Goal: Task Accomplishment & Management: Use online tool/utility

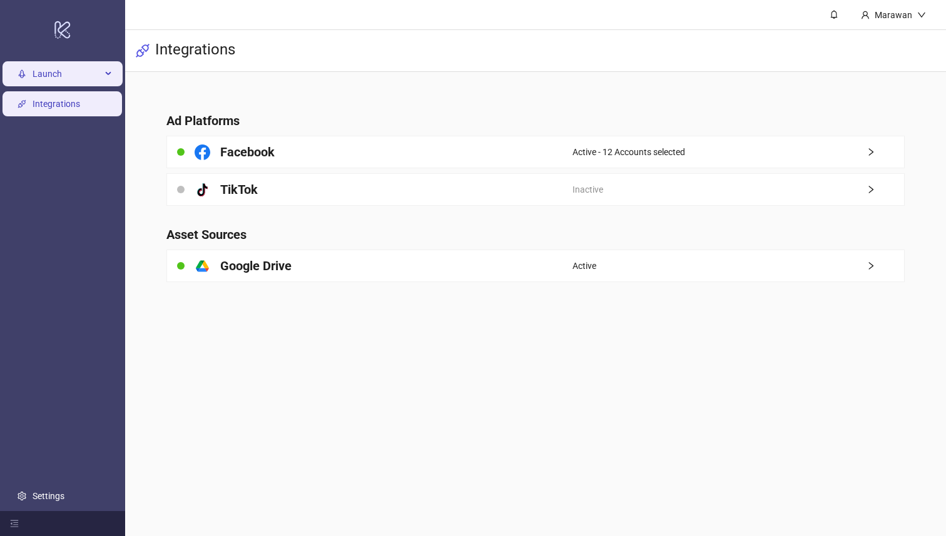
click at [89, 77] on span "Launch" at bounding box center [67, 74] width 69 height 25
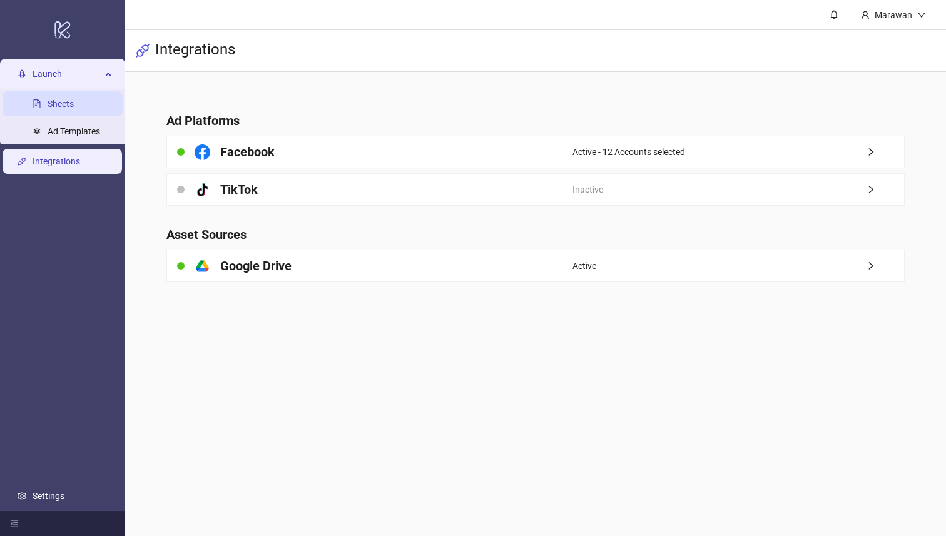
click at [74, 104] on link "Sheets" at bounding box center [61, 104] width 26 height 10
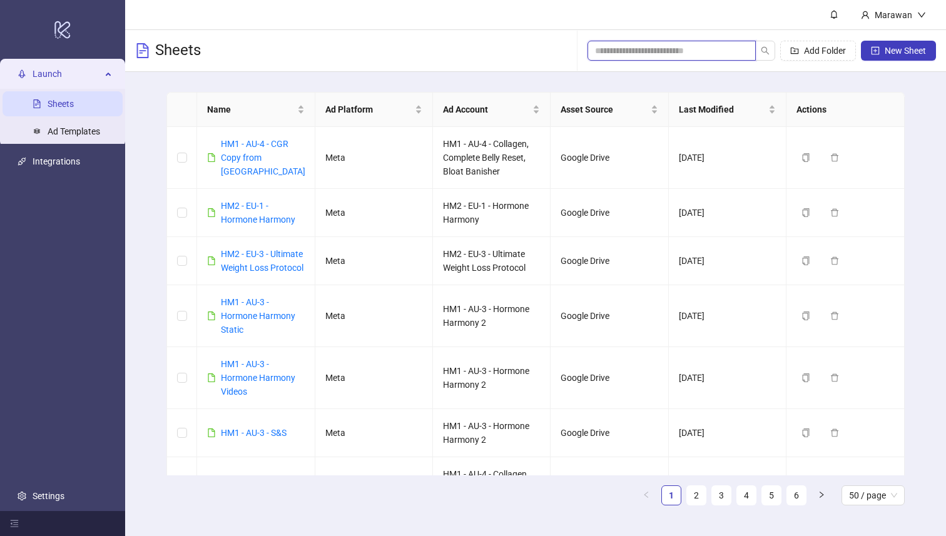
click at [719, 54] on input "search" at bounding box center [666, 51] width 143 height 14
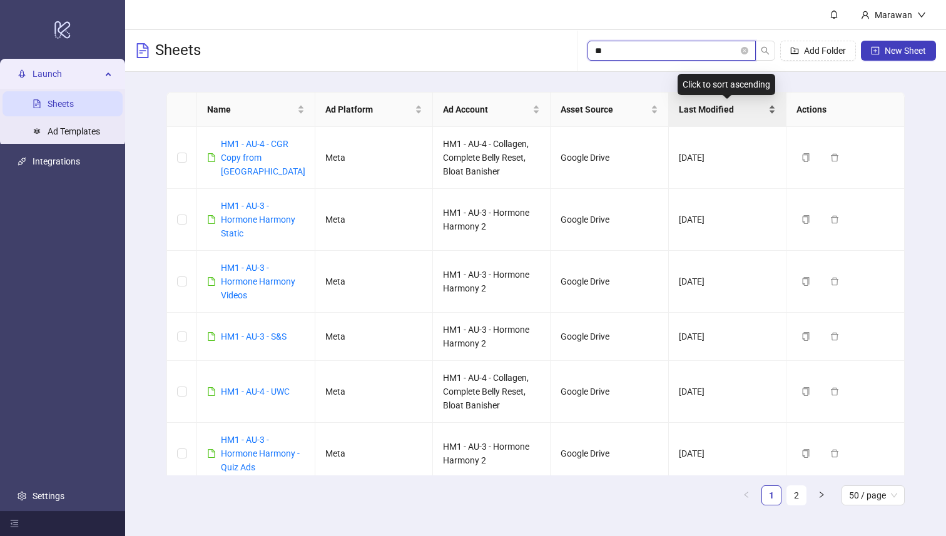
type input "*"
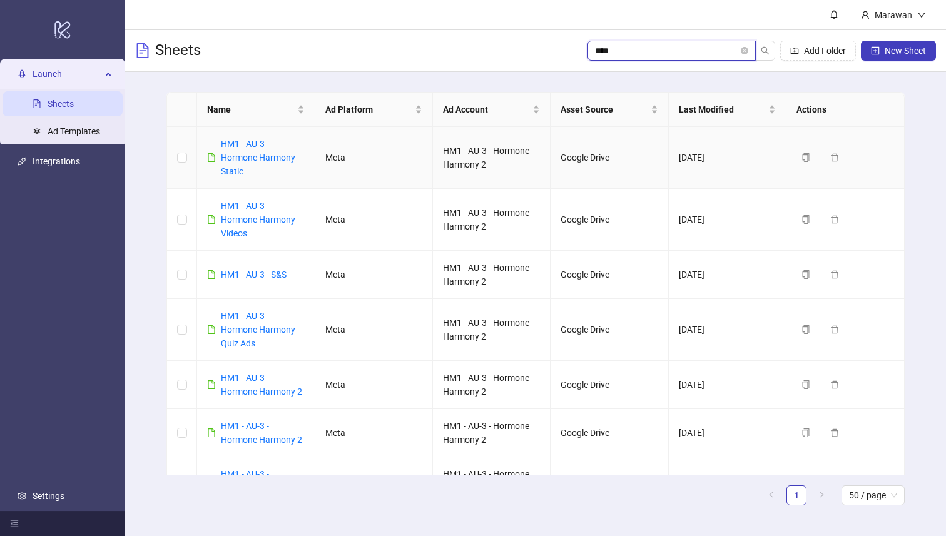
type input "*"
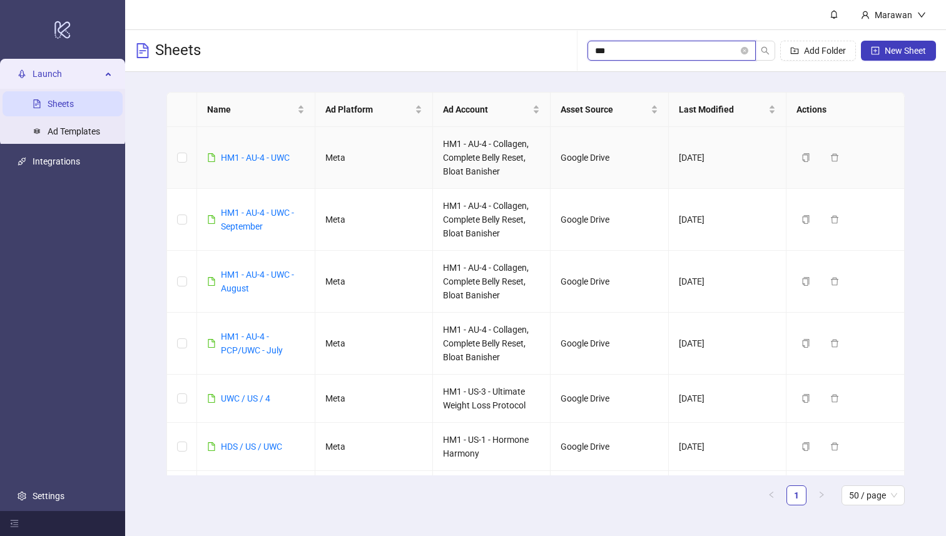
type input "***"
click at [266, 147] on td "HM1 - AU-4 - UWC" at bounding box center [256, 158] width 118 height 62
click at [266, 156] on link "HM1 - AU-4 - UWC" at bounding box center [255, 158] width 69 height 10
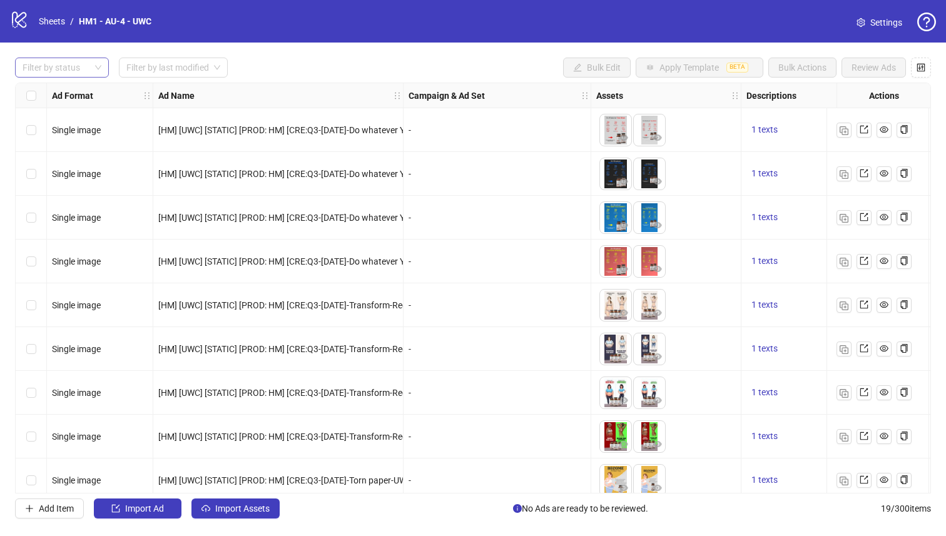
click at [89, 66] on div at bounding box center [56, 68] width 76 height 18
click at [75, 83] on div "draft launched Draft Launched Error" at bounding box center [62, 113] width 94 height 65
click at [72, 104] on div "Launched" at bounding box center [62, 113] width 89 height 20
click at [72, 102] on div "Draft" at bounding box center [62, 93] width 89 height 20
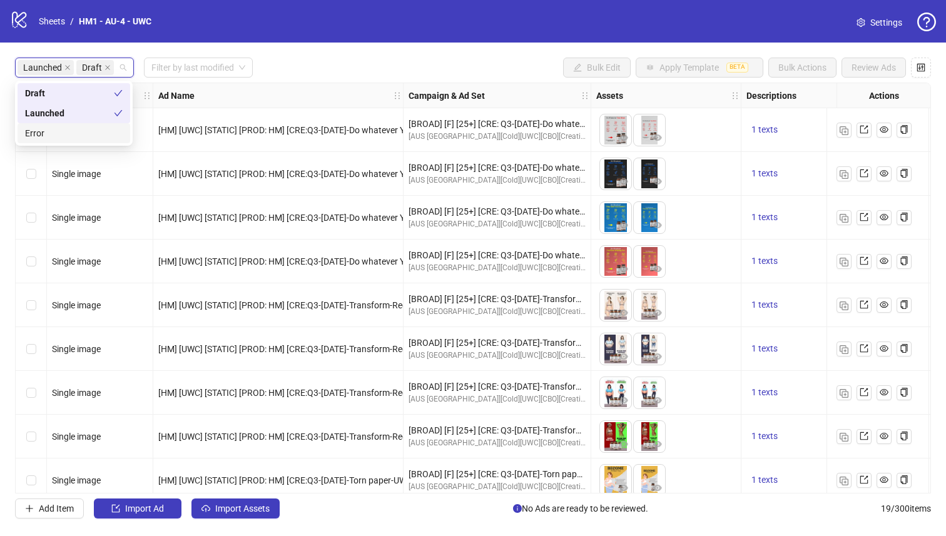
click at [84, 123] on div "Error" at bounding box center [74, 133] width 113 height 20
click at [108, 136] on div "Error" at bounding box center [89, 133] width 128 height 14
click at [108, 117] on div "Launched" at bounding box center [69, 113] width 89 height 14
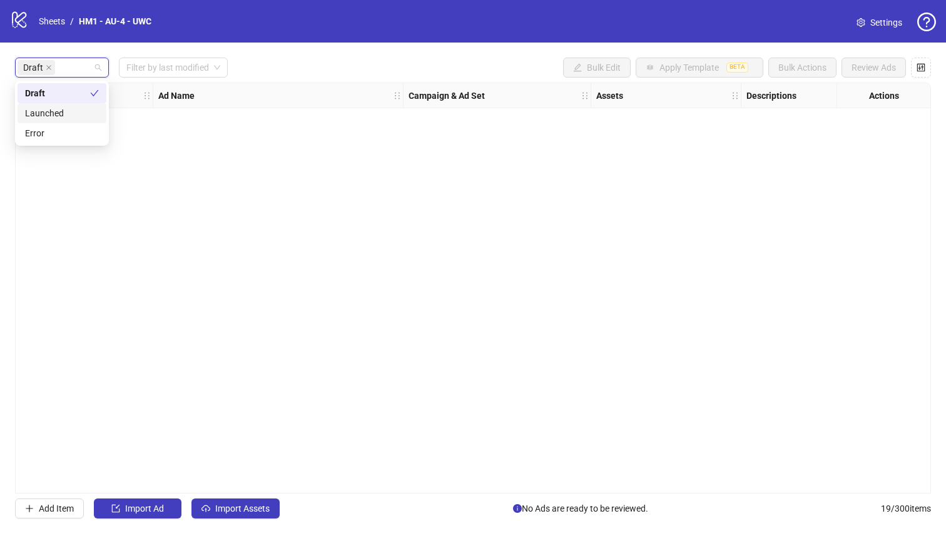
click at [231, 24] on div "logo/logo-mobile Sheets / HM1 - AU-4 - UWC Settings" at bounding box center [473, 21] width 926 height 23
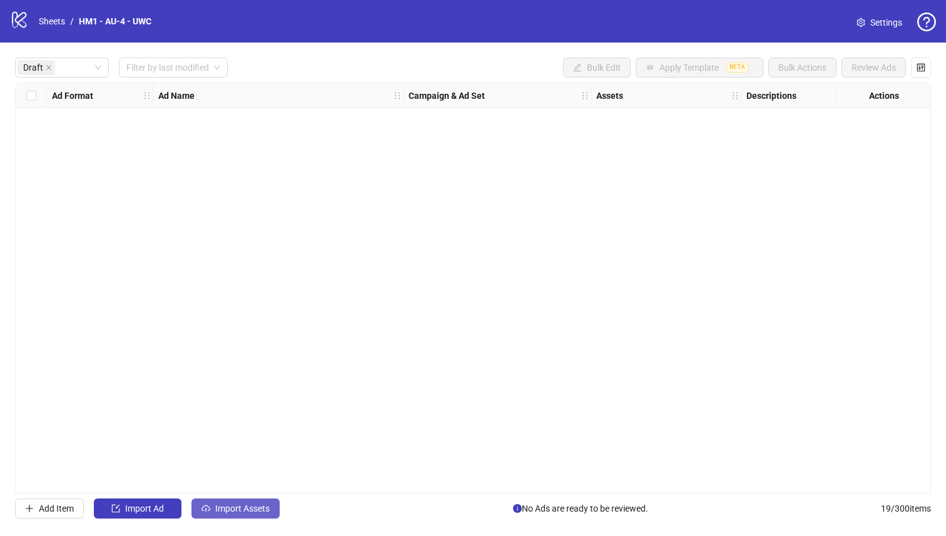
click at [257, 518] on div "Draft Filter by last modified Bulk Edit Apply Template BETA Bulk Actions Review…" at bounding box center [473, 288] width 946 height 491
click at [257, 516] on button "Import Assets" at bounding box center [235, 508] width 88 height 20
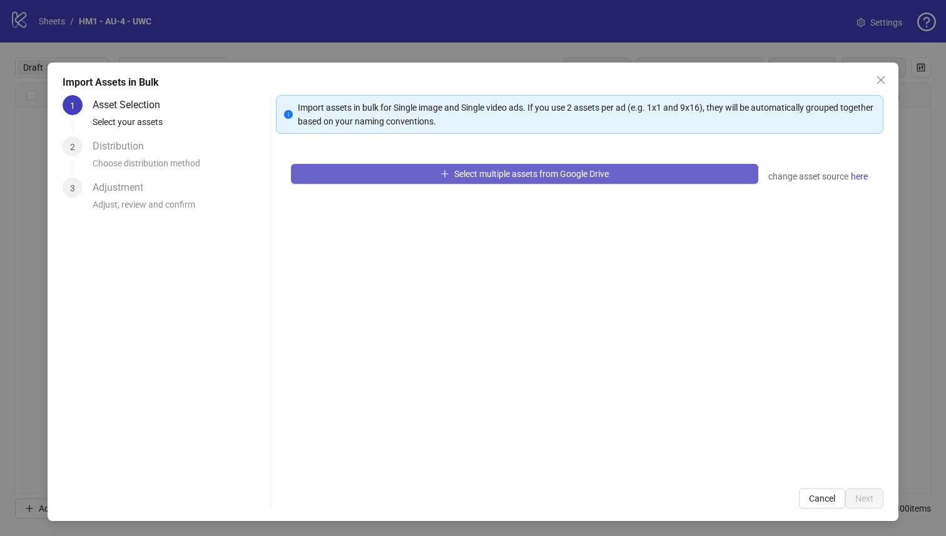
click at [460, 174] on span "Select multiple assets from Google Drive" at bounding box center [531, 174] width 154 height 10
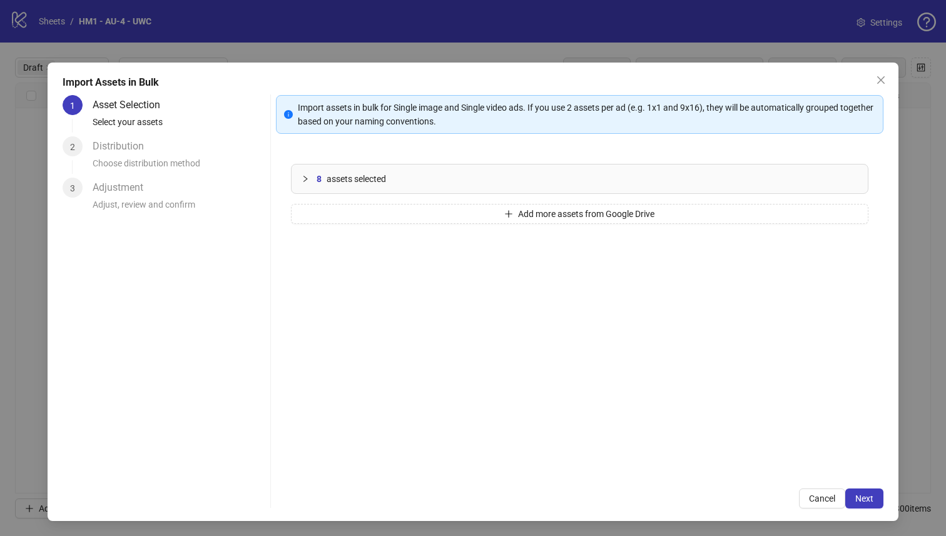
click at [420, 200] on div "8 assets selected Add more assets from Google Drive" at bounding box center [580, 311] width 608 height 325
click at [417, 208] on button "Add more assets from Google Drive" at bounding box center [580, 214] width 578 height 20
click at [859, 490] on button "Next" at bounding box center [864, 498] width 38 height 20
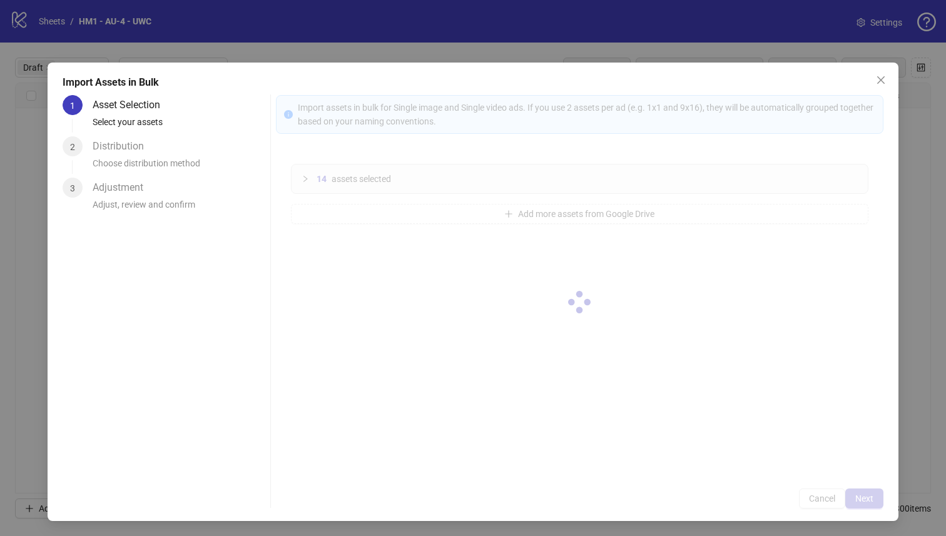
click at [859, 490] on div at bounding box center [580, 301] width 608 height 413
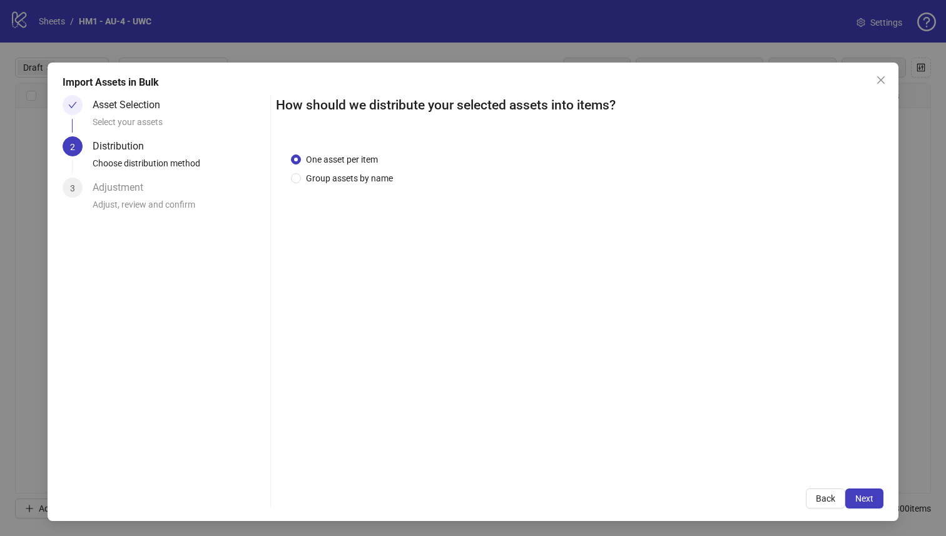
click at [377, 168] on div "One asset per item Group assets by name" at bounding box center [344, 169] width 107 height 33
click at [371, 176] on span "Group assets by name" at bounding box center [349, 178] width 97 height 14
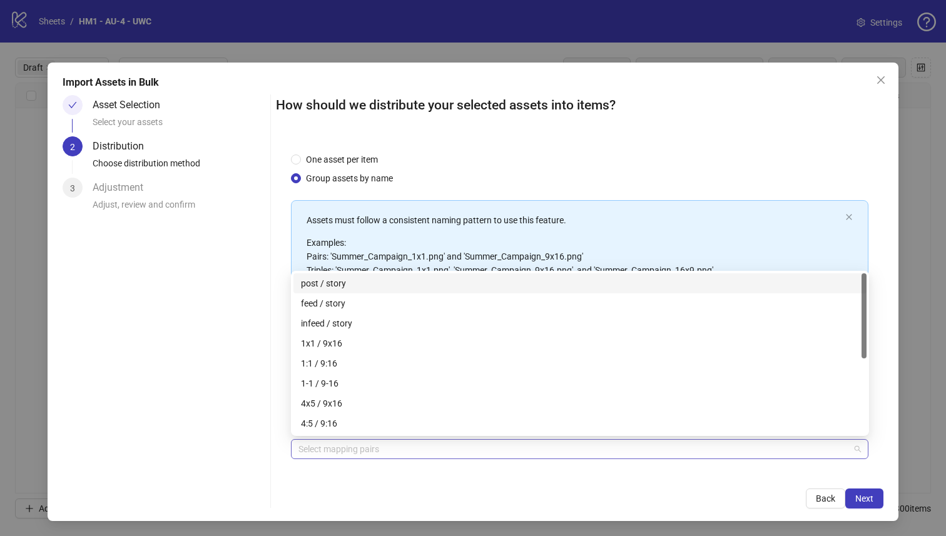
click at [403, 445] on div at bounding box center [573, 449] width 560 height 18
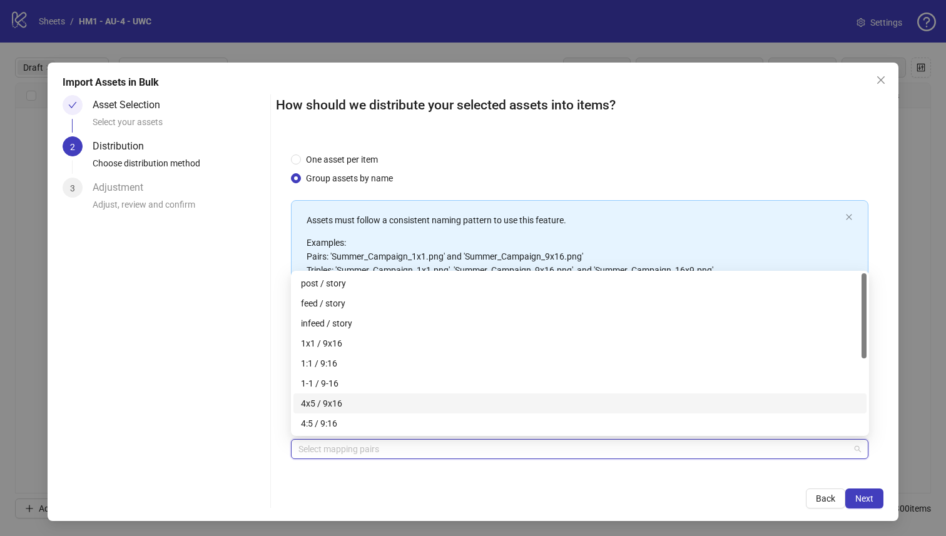
click at [407, 401] on div "4x5 / 9x16" at bounding box center [580, 404] width 558 height 14
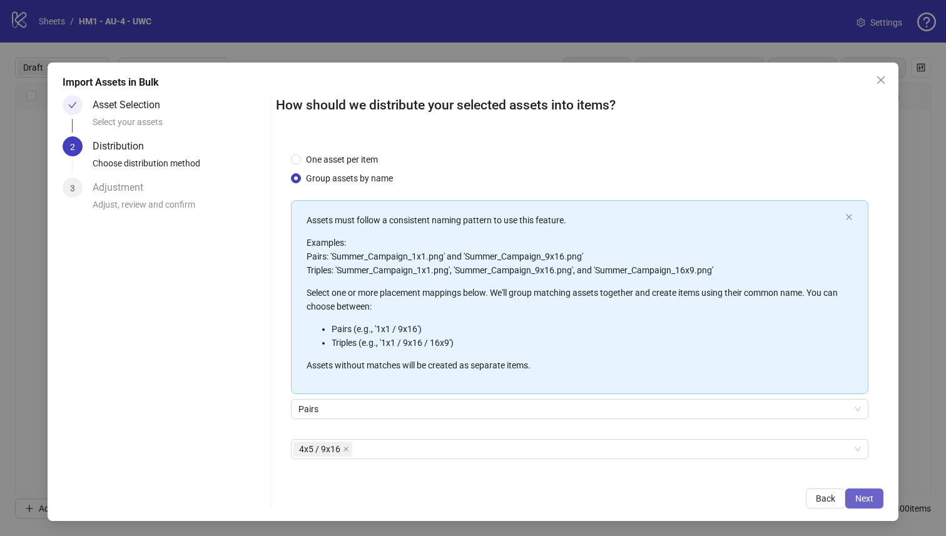
click at [866, 499] on span "Next" at bounding box center [864, 498] width 18 height 10
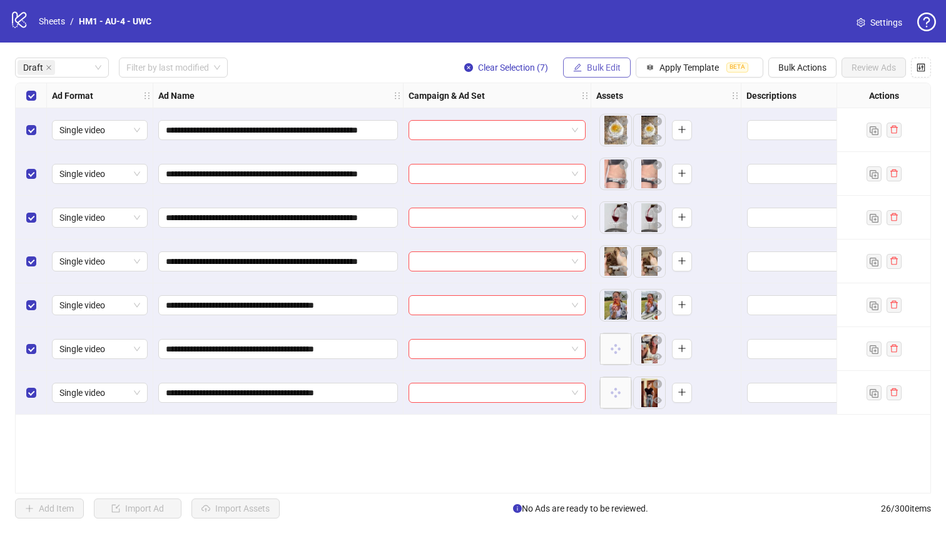
click at [598, 75] on button "Bulk Edit" at bounding box center [597, 68] width 68 height 20
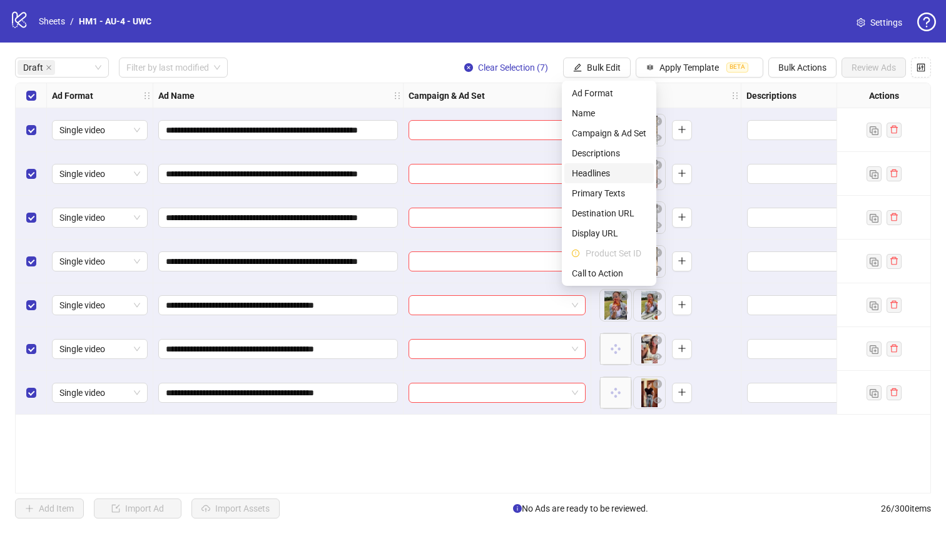
click at [605, 176] on span "Headlines" at bounding box center [609, 173] width 74 height 14
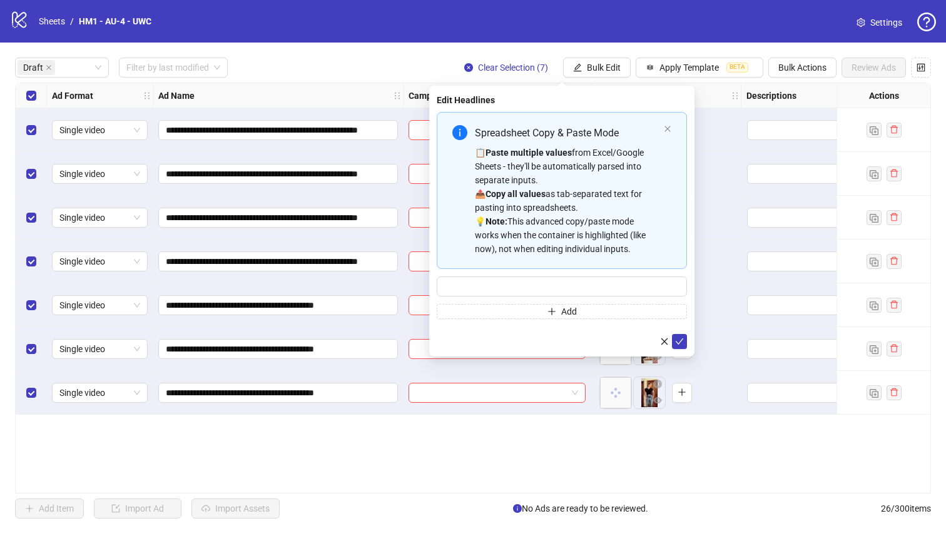
click at [580, 142] on div "Spreadsheet Copy & Paste Mode 📋 Paste multiple values from Excel/Google Sheets …" at bounding box center [567, 190] width 184 height 131
click at [564, 293] on input "Multi-input container - paste or copy values" at bounding box center [562, 286] width 250 height 20
paste input "**********"
type input "**********"
click at [682, 337] on icon "check" at bounding box center [679, 341] width 9 height 9
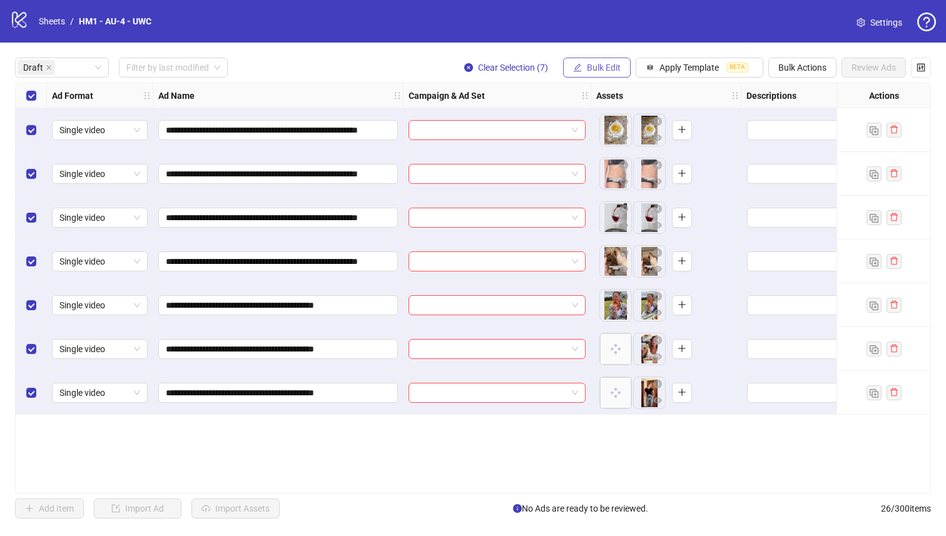
click at [603, 66] on span "Bulk Edit" at bounding box center [604, 68] width 34 height 10
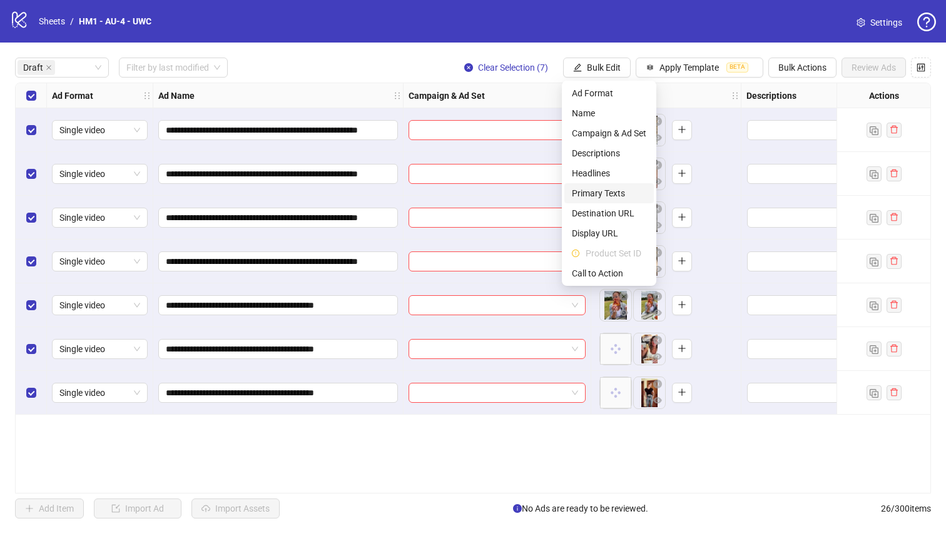
click at [610, 197] on span "Primary Texts" at bounding box center [609, 193] width 74 height 14
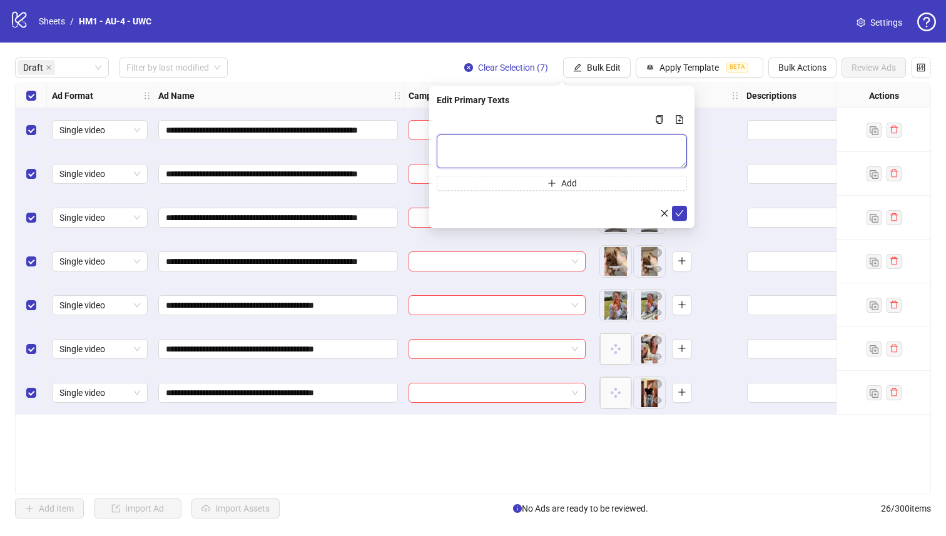
click at [587, 166] on textarea "Multi-text input container - paste or copy values" at bounding box center [562, 151] width 250 height 34
paste textarea "**********"
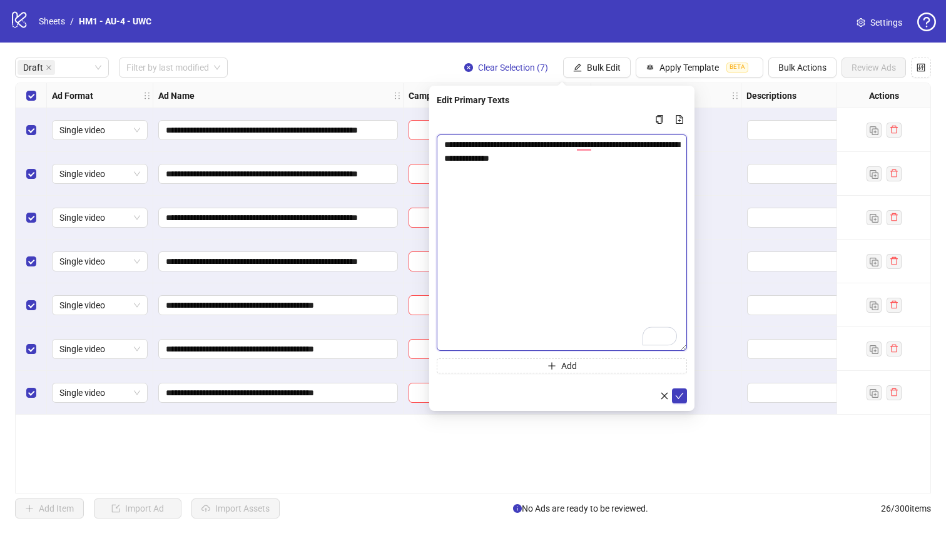
drag, startPoint x: 682, startPoint y: 162, endPoint x: 657, endPoint y: 369, distance: 208.6
click at [657, 351] on textarea "**********" at bounding box center [562, 242] width 250 height 216
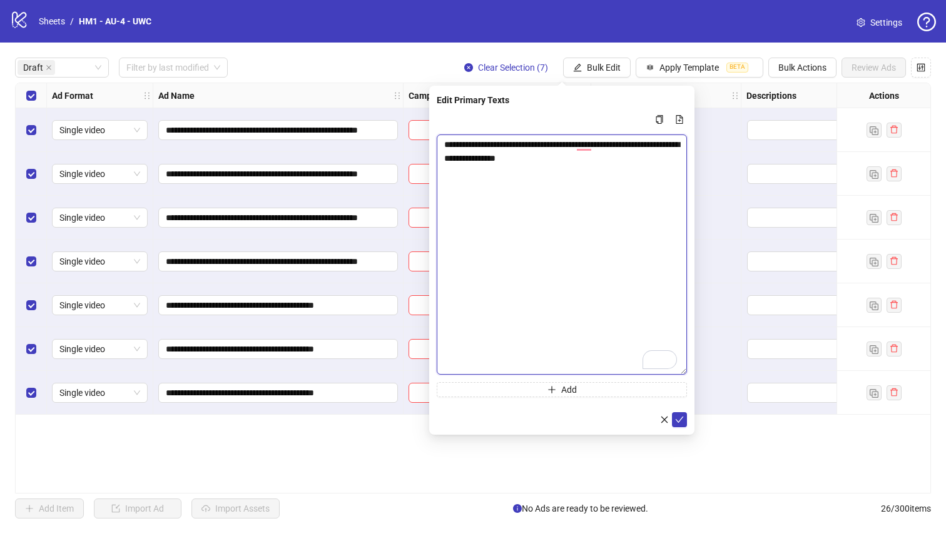
paste textarea "**********"
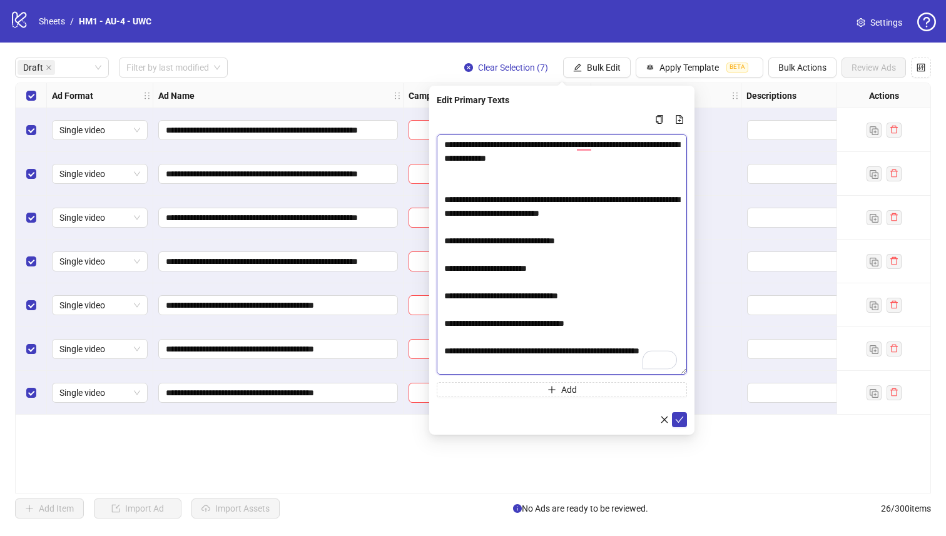
click at [517, 181] on textarea "To enrich screen reader interactions, please activate Accessibility in Grammarl…" at bounding box center [562, 254] width 250 height 240
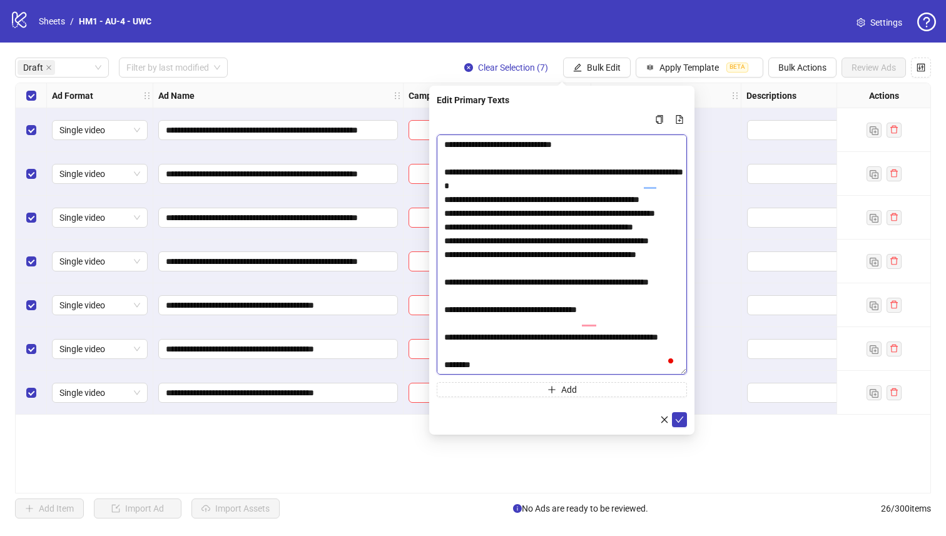
scroll to position [399, 0]
click at [564, 372] on textarea "To enrich screen reader interactions, please activate Accessibility in Grammarl…" at bounding box center [562, 254] width 250 height 240
drag, startPoint x: 497, startPoint y: 364, endPoint x: 392, endPoint y: 364, distance: 105.7
click at [392, 364] on body "**********" at bounding box center [473, 268] width 946 height 536
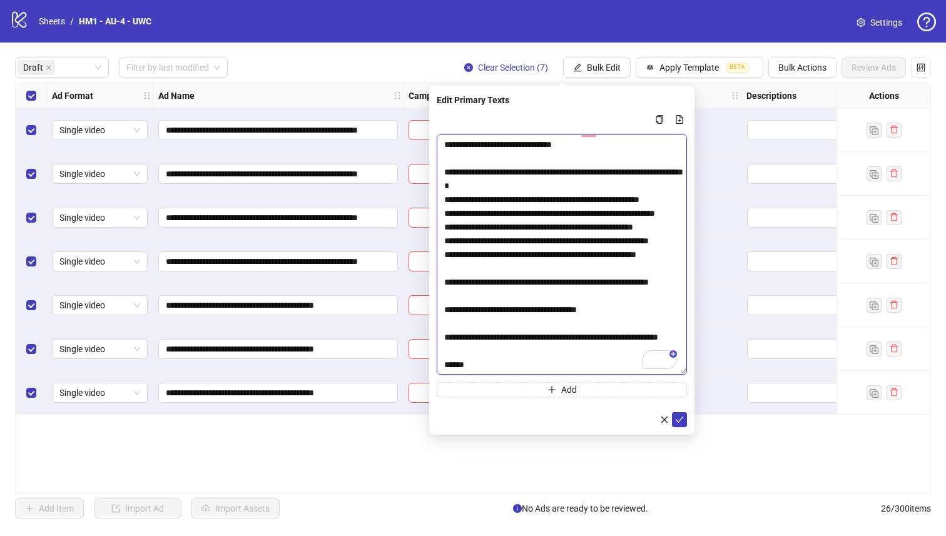
paste textarea "**********"
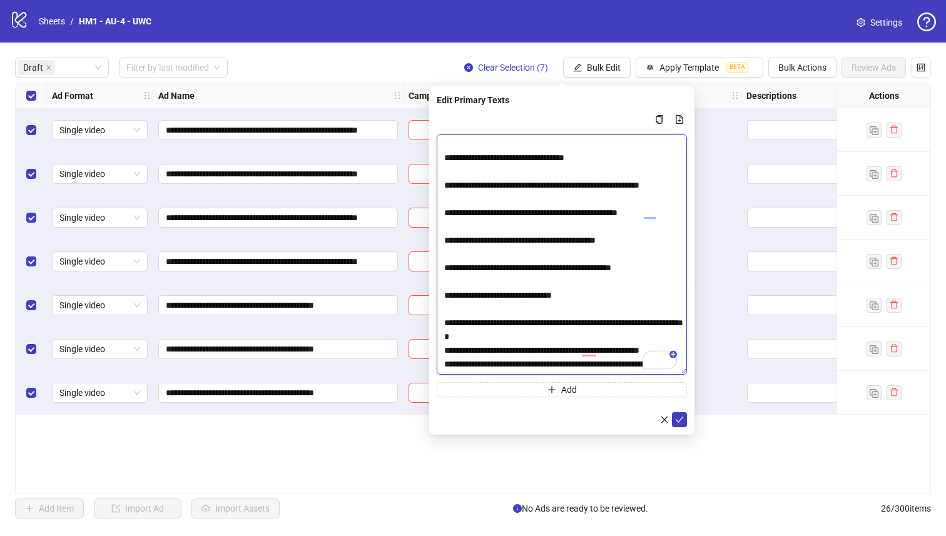
scroll to position [0, 0]
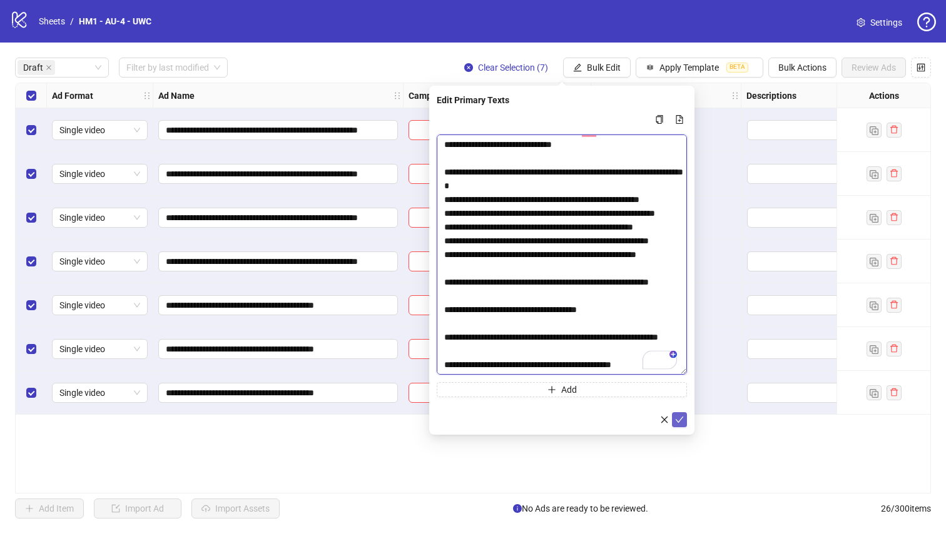
type textarea "**********"
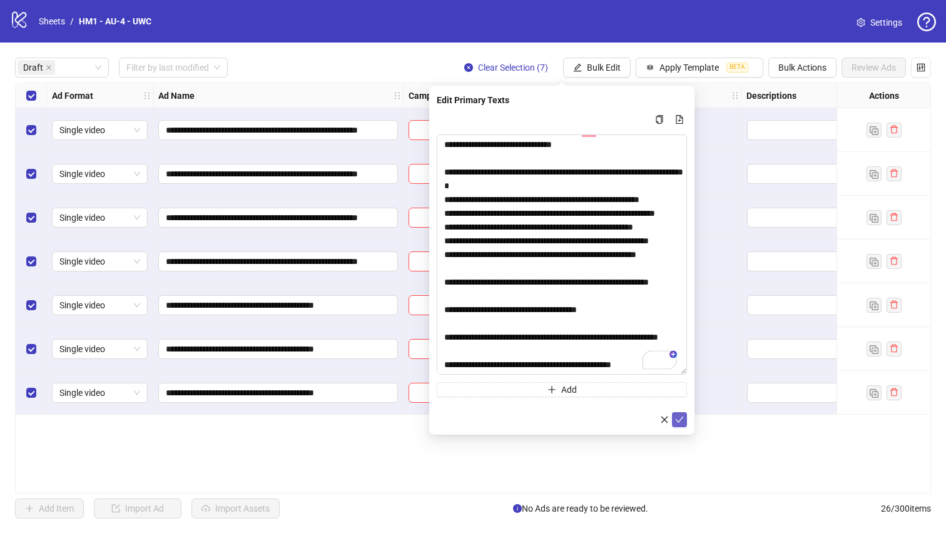
click at [679, 423] on span "submit" at bounding box center [679, 420] width 9 height 10
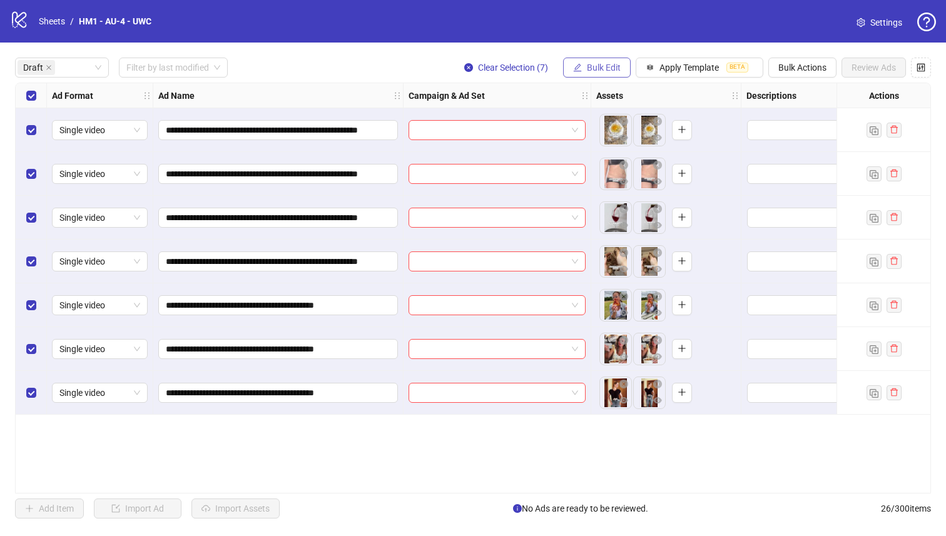
click at [594, 67] on span "Bulk Edit" at bounding box center [604, 68] width 34 height 10
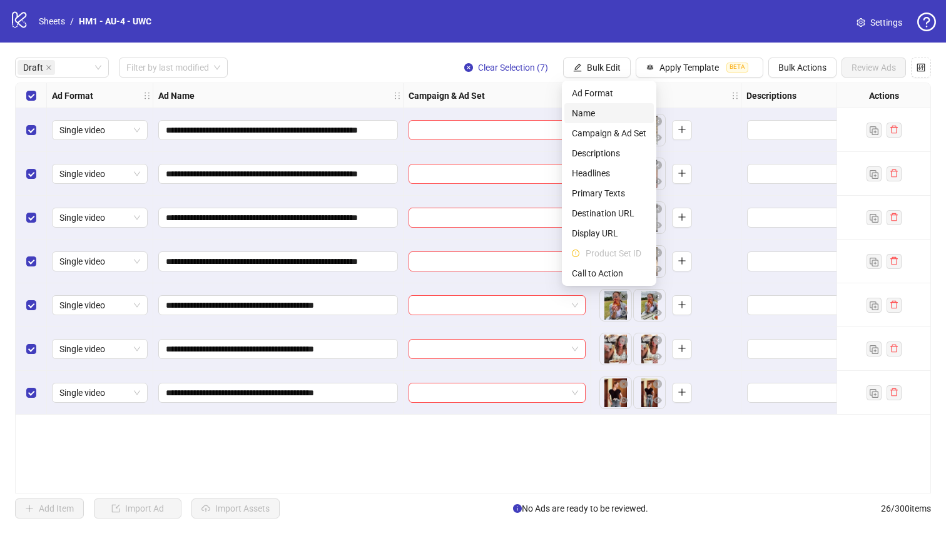
click at [592, 111] on span "Name" at bounding box center [609, 113] width 74 height 14
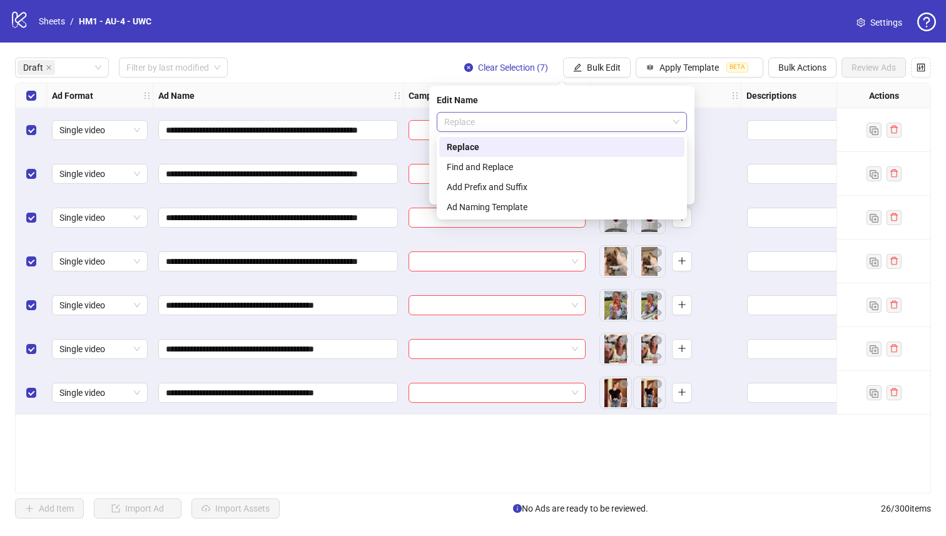
click at [589, 112] on div "Replace" at bounding box center [562, 122] width 250 height 20
click at [539, 191] on div "Add Prefix and Suffix" at bounding box center [562, 187] width 230 height 14
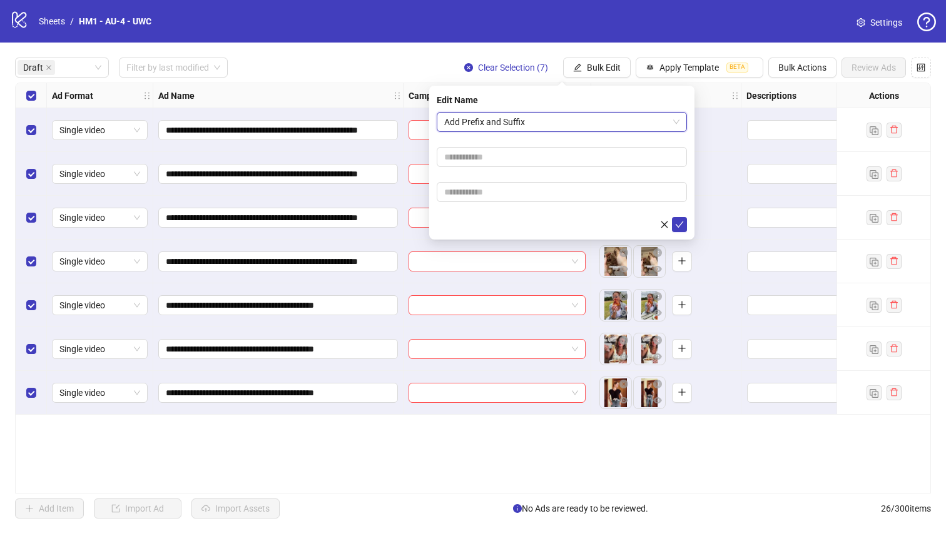
click at [536, 167] on form "Add Prefix and Suffix Add Prefix and Suffix" at bounding box center [562, 172] width 250 height 120
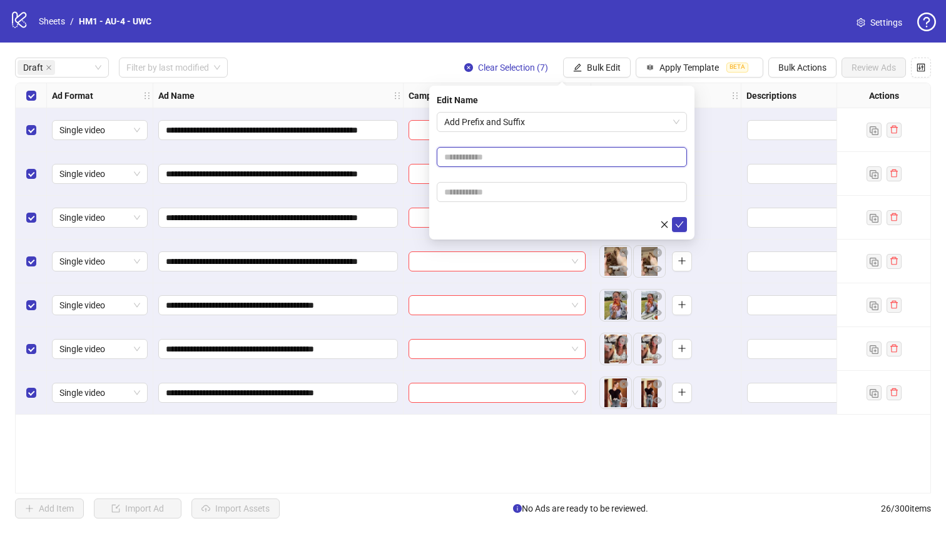
click at [536, 164] on input "text" at bounding box center [562, 157] width 250 height 20
drag, startPoint x: 522, startPoint y: 158, endPoint x: 493, endPoint y: 156, distance: 28.8
click at [493, 156] on input "**********" at bounding box center [562, 157] width 250 height 20
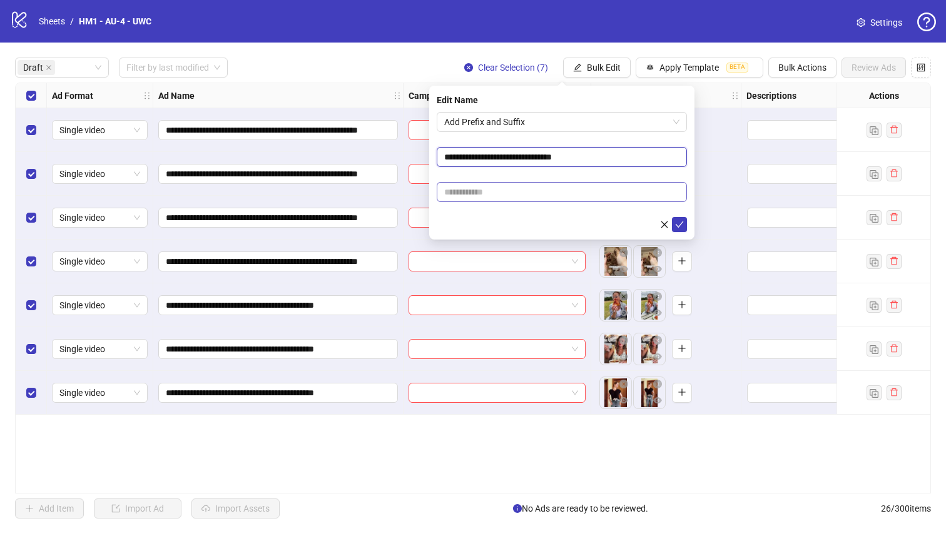
type input "**********"
click at [500, 195] on input "text" at bounding box center [562, 192] width 250 height 20
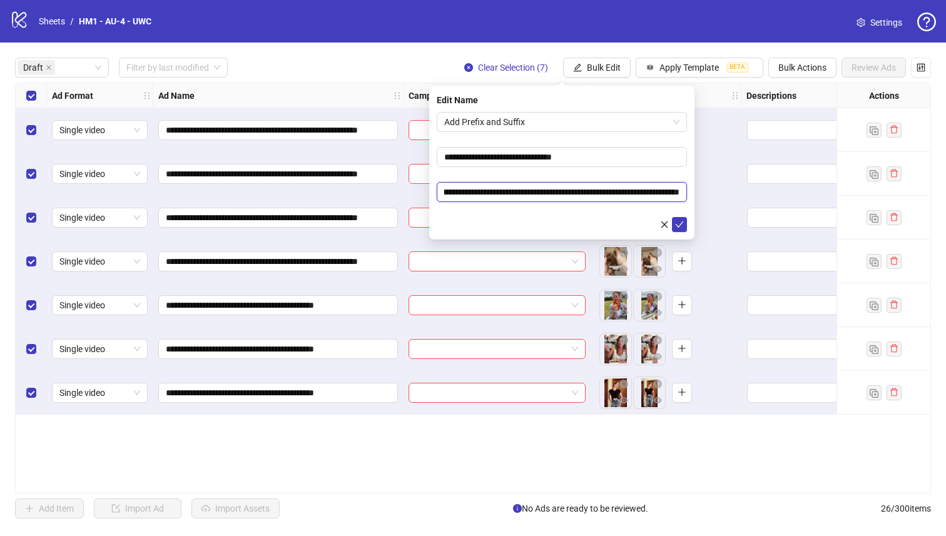
drag, startPoint x: 478, startPoint y: 192, endPoint x: 740, endPoint y: 235, distance: 266.2
click at [740, 235] on body "**********" at bounding box center [473, 268] width 946 height 536
drag, startPoint x: 630, startPoint y: 193, endPoint x: 541, endPoint y: 195, distance: 89.5
click at [541, 195] on input "**********" at bounding box center [562, 192] width 250 height 20
drag, startPoint x: 677, startPoint y: 191, endPoint x: 584, endPoint y: 193, distance: 93.2
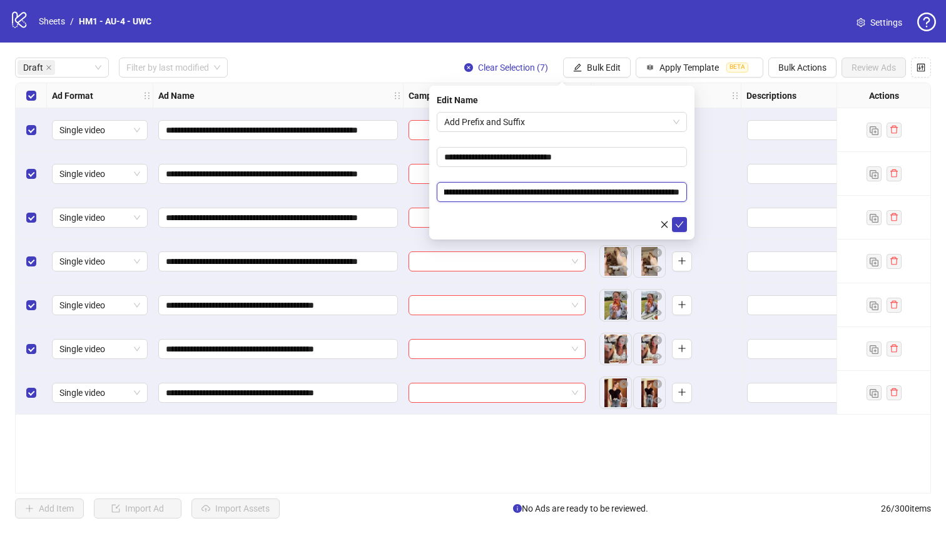
click at [584, 193] on input "**********" at bounding box center [562, 192] width 250 height 20
paste input "**********"
drag, startPoint x: 678, startPoint y: 191, endPoint x: 585, endPoint y: 188, distance: 92.6
click at [585, 188] on input "**********" at bounding box center [562, 192] width 250 height 20
paste input "text"
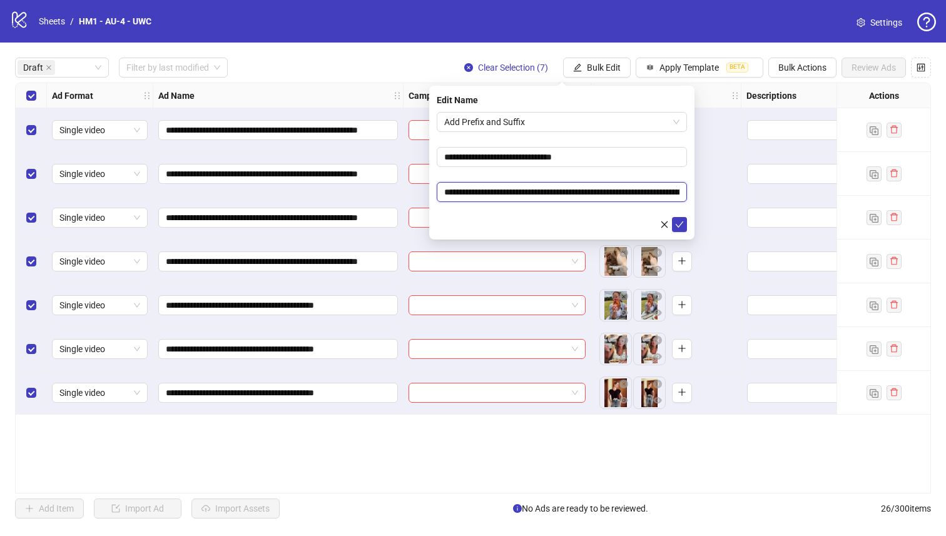
drag, startPoint x: 472, startPoint y: 195, endPoint x: 629, endPoint y: 191, distance: 157.0
click at [629, 191] on input "**********" at bounding box center [562, 192] width 250 height 20
paste input "**********"
type input "**********"
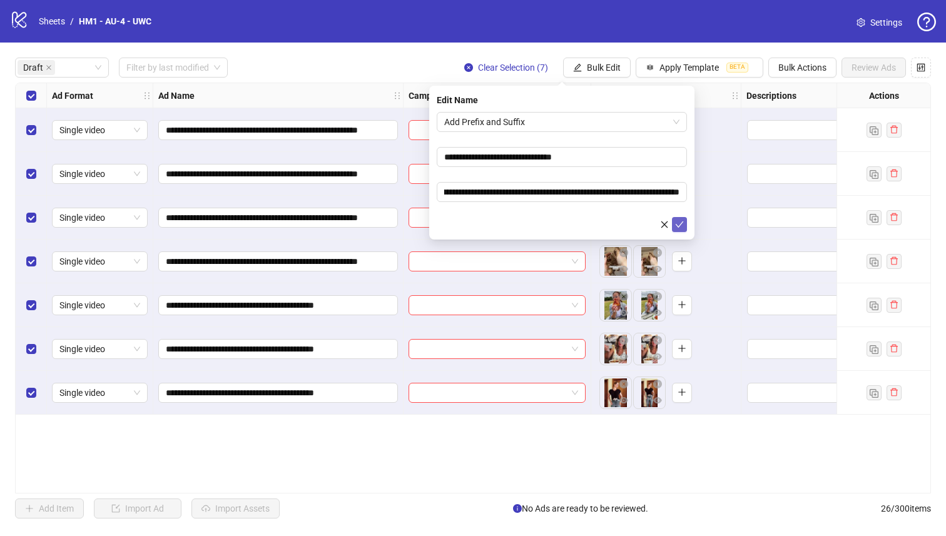
scroll to position [0, 0]
click at [677, 222] on icon "check" at bounding box center [679, 224] width 9 height 9
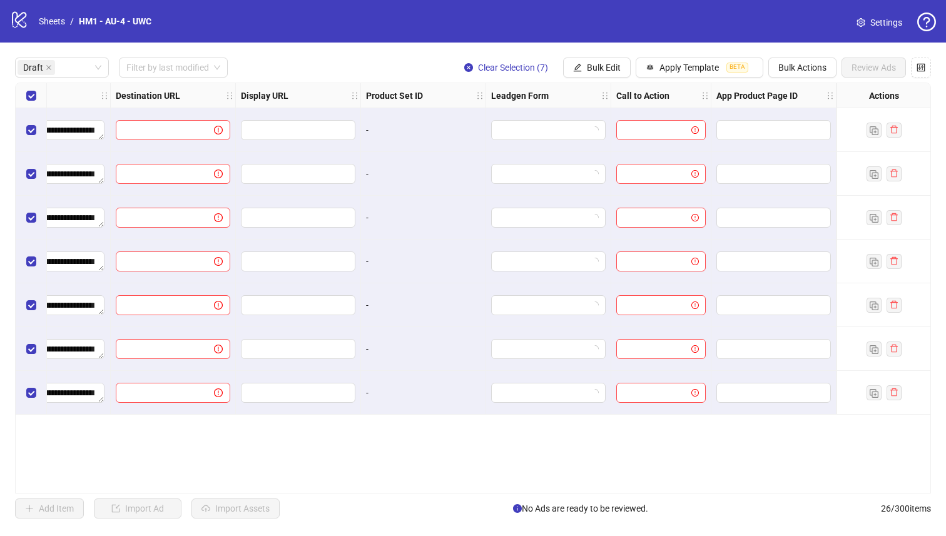
scroll to position [0, 523]
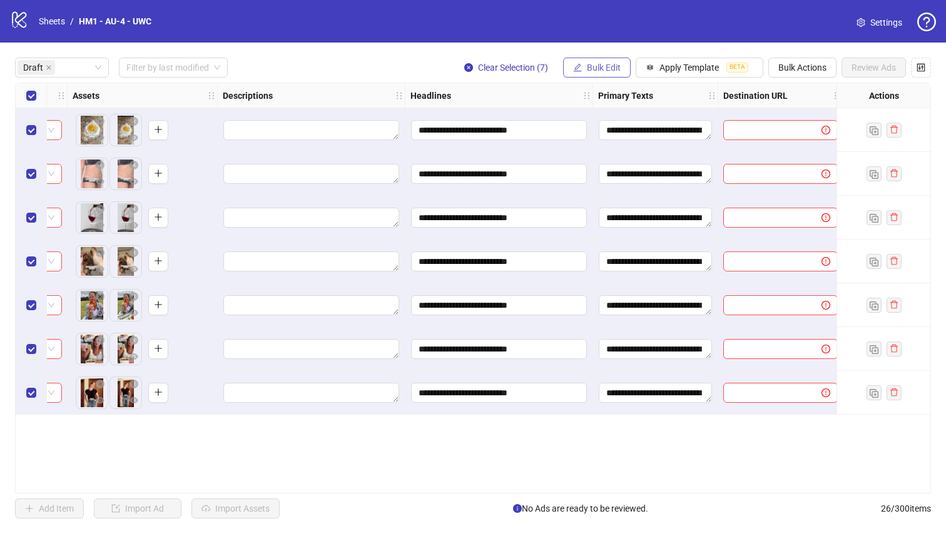
click at [597, 72] on span "Bulk Edit" at bounding box center [604, 68] width 34 height 10
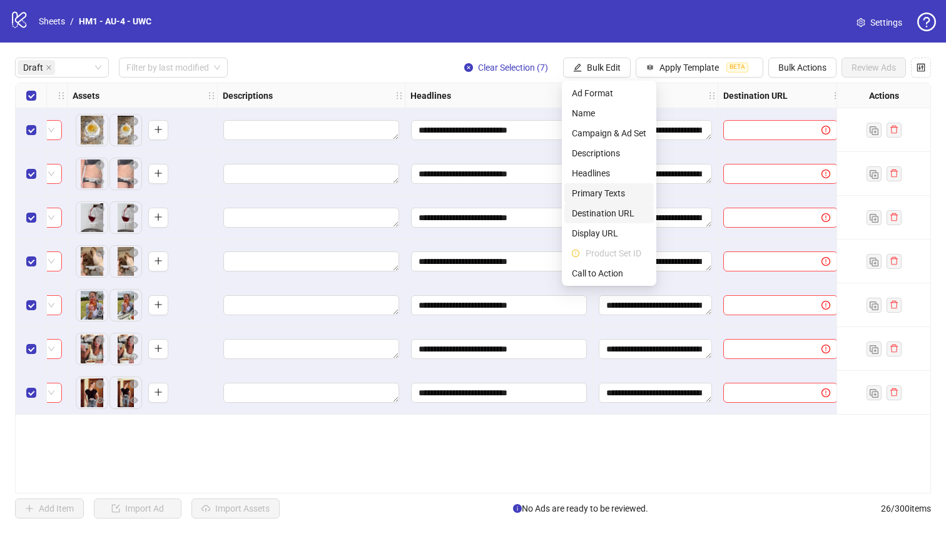
click at [624, 215] on span "Destination URL" at bounding box center [609, 213] width 74 height 14
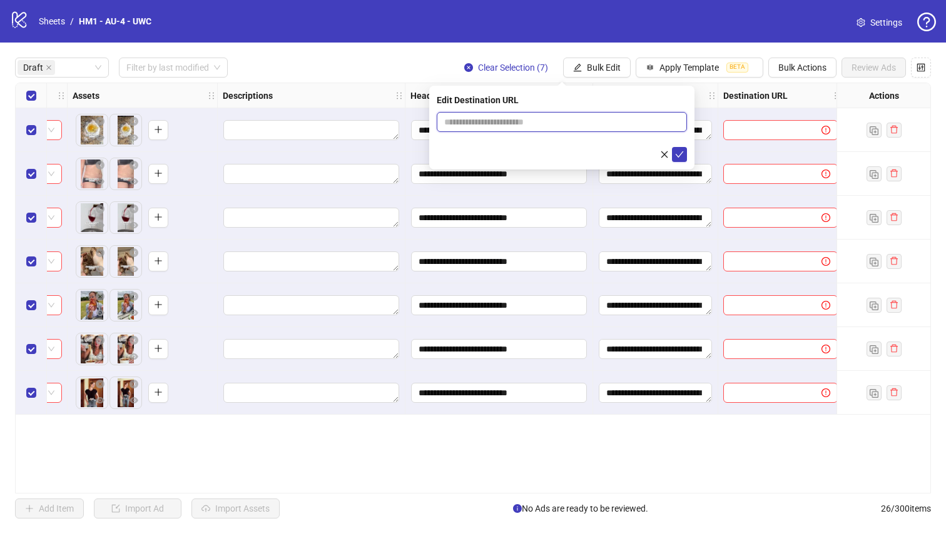
click at [591, 121] on input "text" at bounding box center [556, 122] width 225 height 14
paste input "**********"
type input "**********"
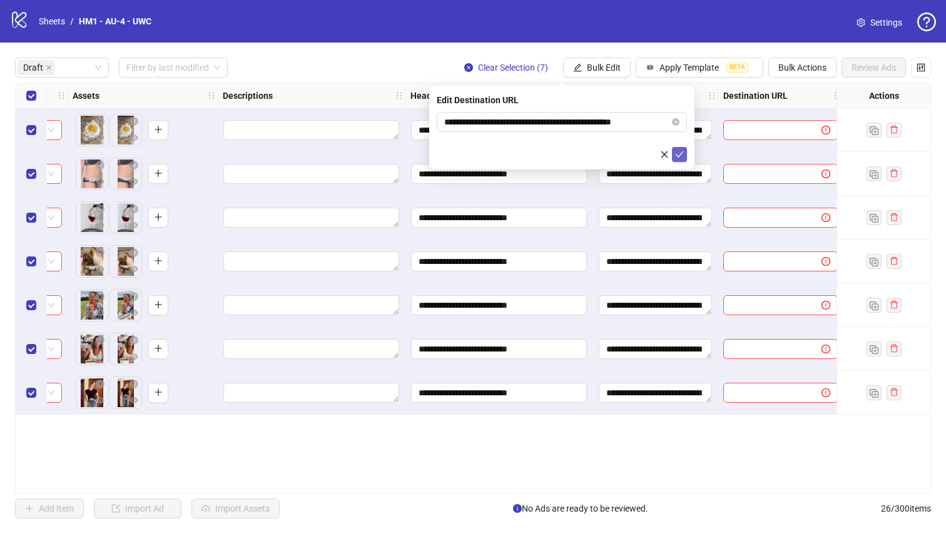
click at [674, 155] on button "submit" at bounding box center [679, 154] width 15 height 15
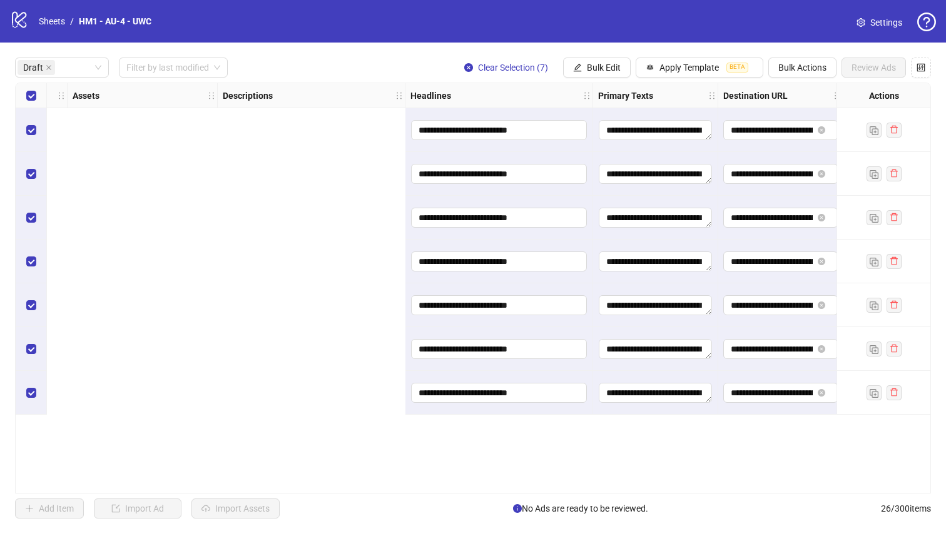
scroll to position [0, 1131]
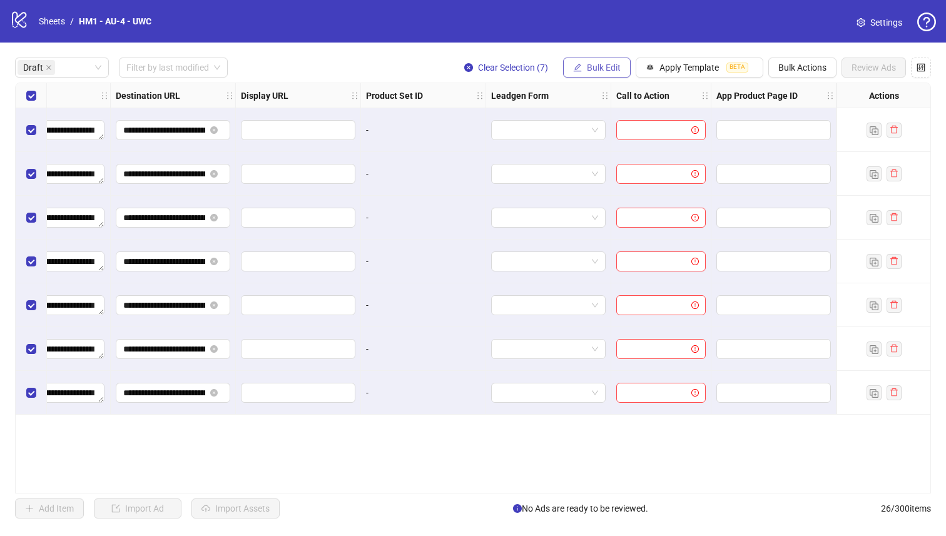
click at [587, 64] on span "Bulk Edit" at bounding box center [604, 68] width 34 height 10
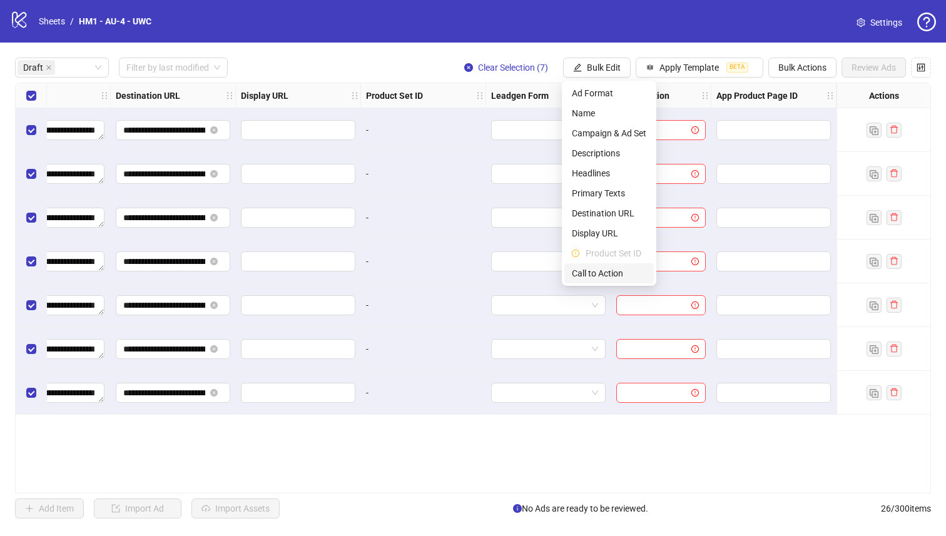
click at [620, 280] on li "Call to Action" at bounding box center [608, 273] width 89 height 20
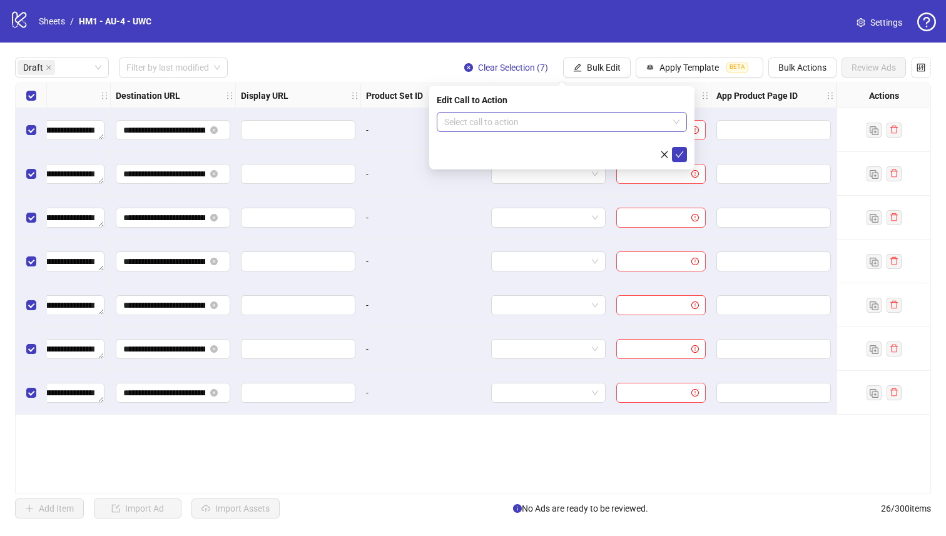
click at [602, 129] on input "search" at bounding box center [556, 122] width 224 height 19
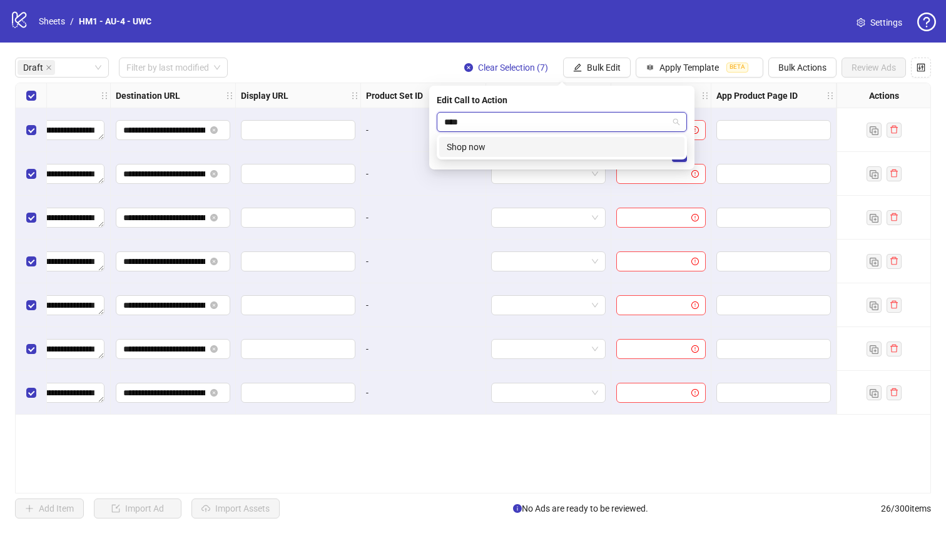
type input "****"
click at [600, 136] on div "SHOP_NOW Shop now" at bounding box center [562, 146] width 250 height 25
click at [602, 143] on div "Shop now" at bounding box center [562, 147] width 230 height 14
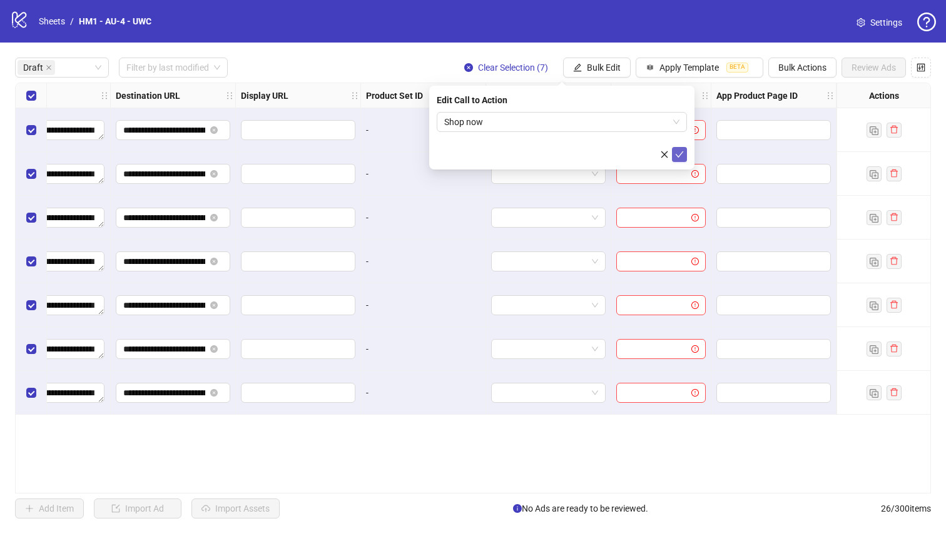
click at [677, 155] on icon "check" at bounding box center [679, 154] width 8 height 6
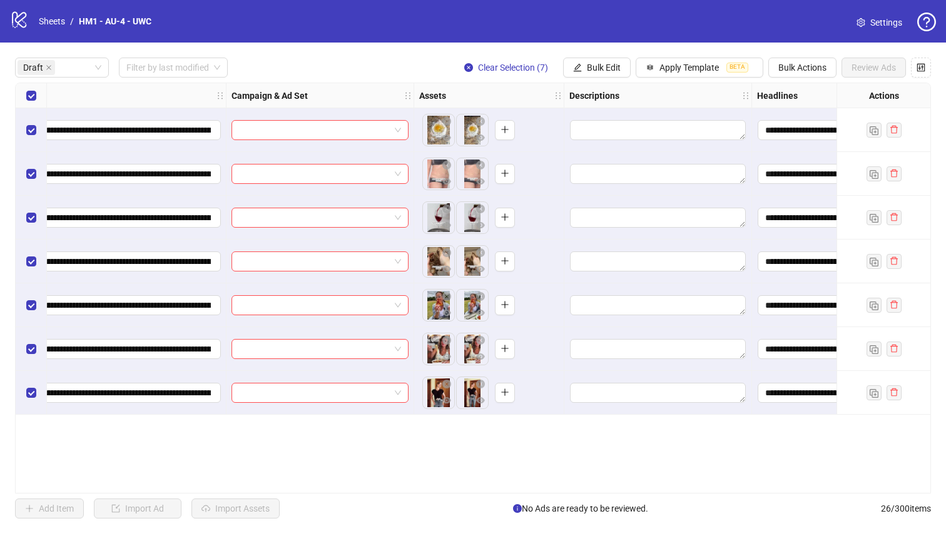
scroll to position [0, 0]
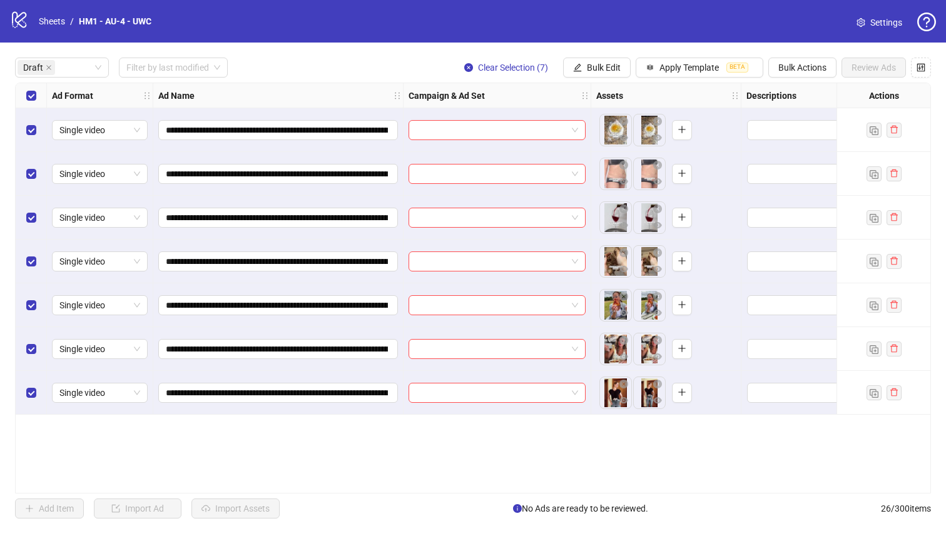
click at [34, 87] on div "Select all rows" at bounding box center [31, 95] width 31 height 25
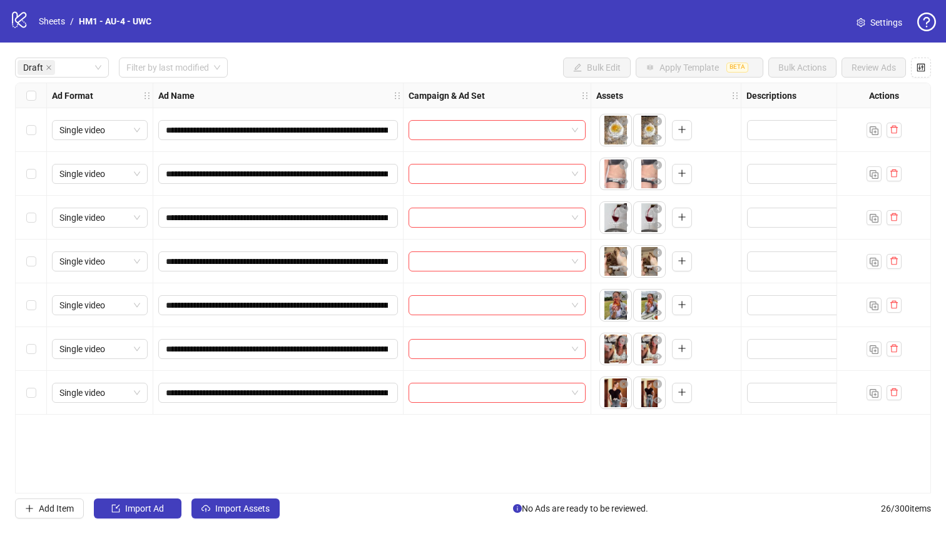
click at [34, 87] on div "Select all rows" at bounding box center [31, 95] width 31 height 25
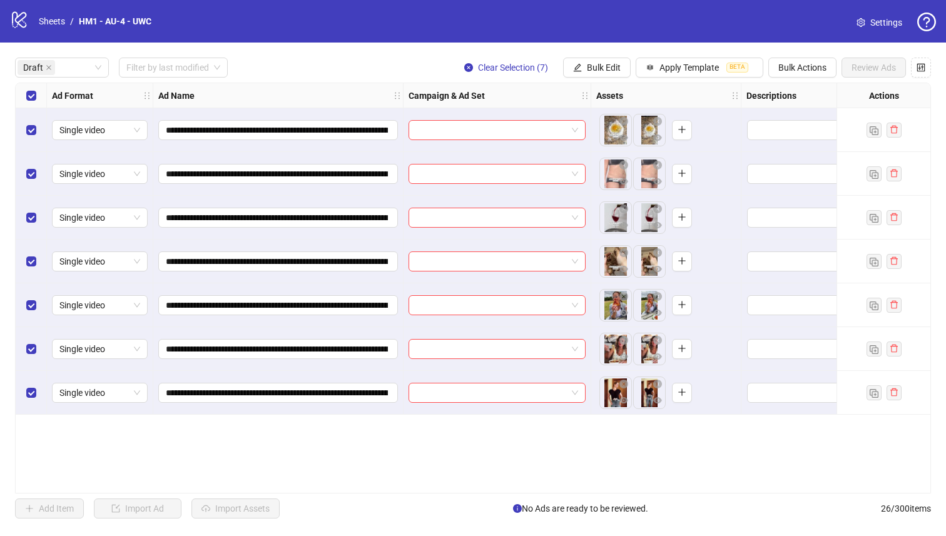
click at [28, 103] on div "Select all rows" at bounding box center [31, 95] width 31 height 25
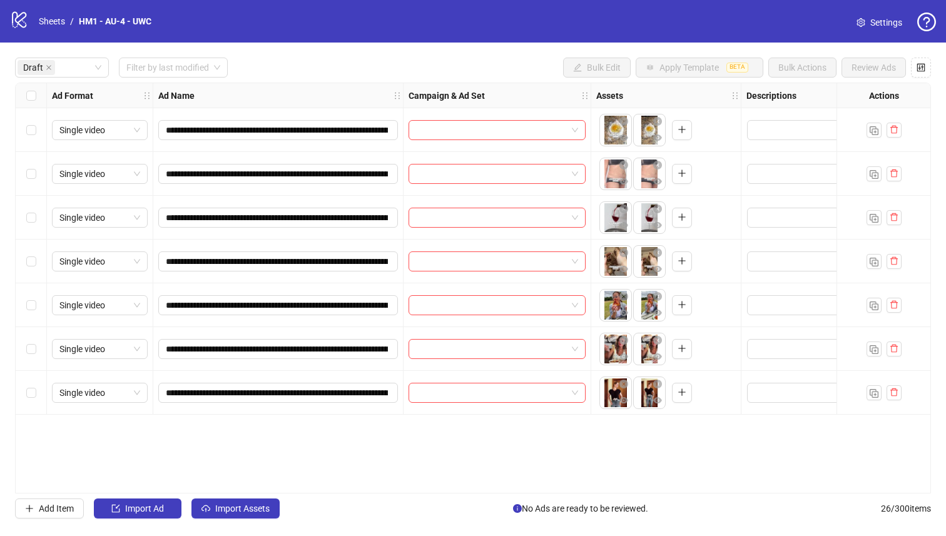
click at [28, 103] on div "Select all rows" at bounding box center [31, 95] width 31 height 25
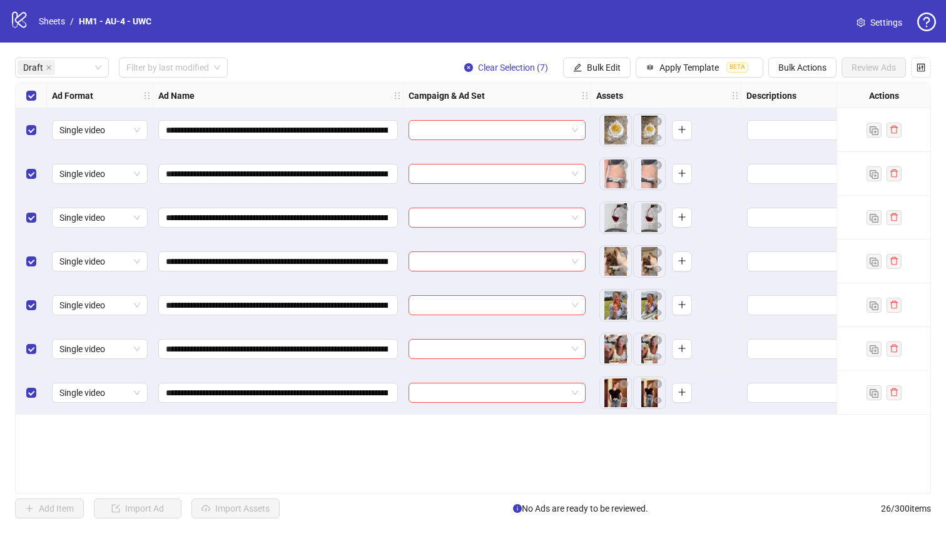
click at [28, 103] on div "Select all rows" at bounding box center [31, 95] width 31 height 25
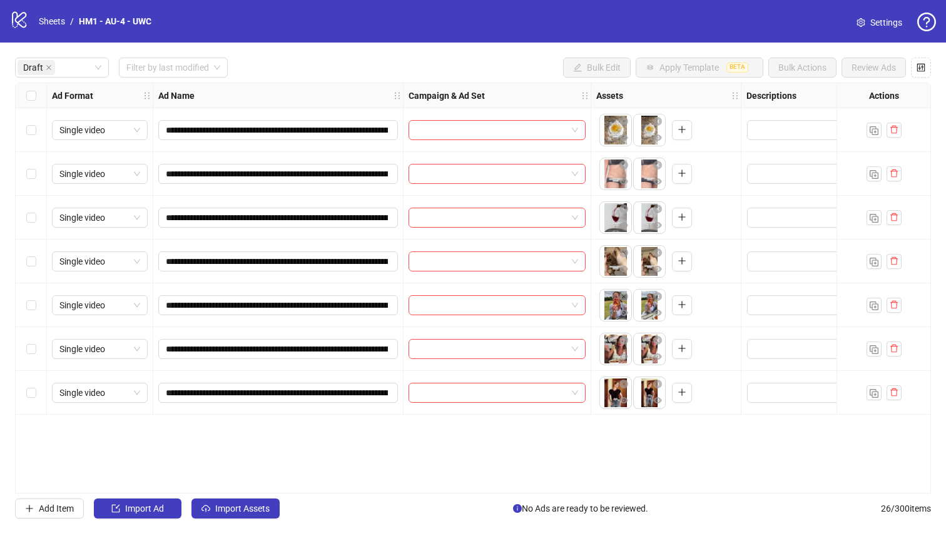
click at [39, 208] on div "Select row 3" at bounding box center [31, 218] width 31 height 44
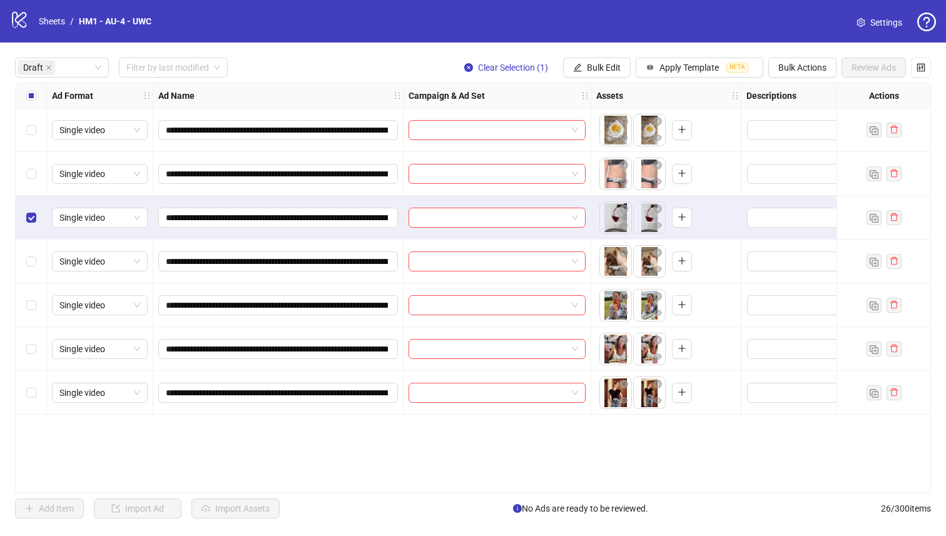
click at [39, 169] on div "Select row 2" at bounding box center [31, 174] width 31 height 44
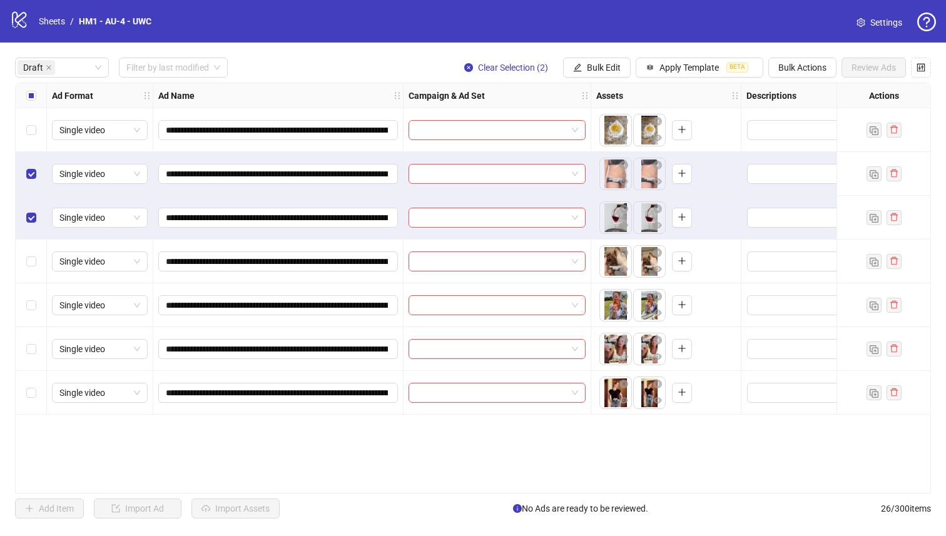
click at [39, 138] on div "Select row 1" at bounding box center [31, 130] width 31 height 44
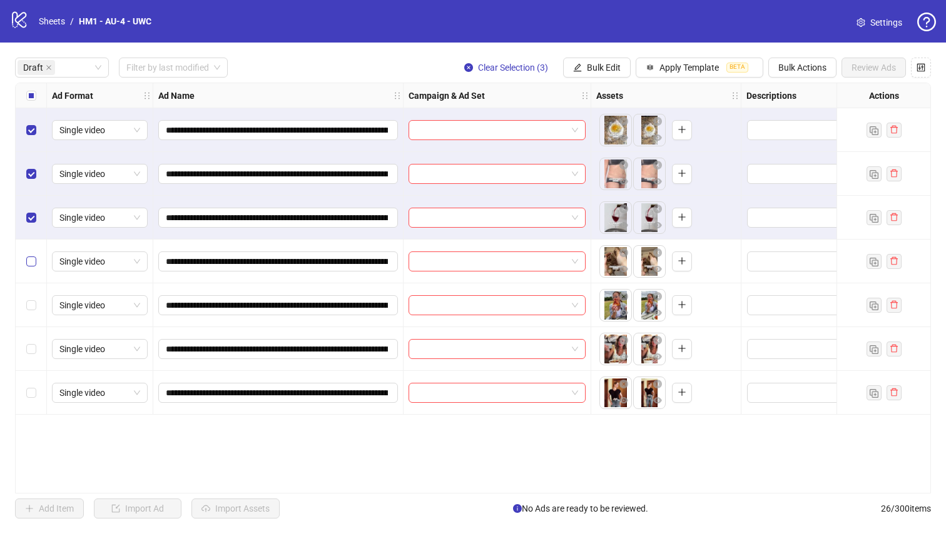
click at [29, 266] on label "Select row 4" at bounding box center [31, 262] width 10 height 14
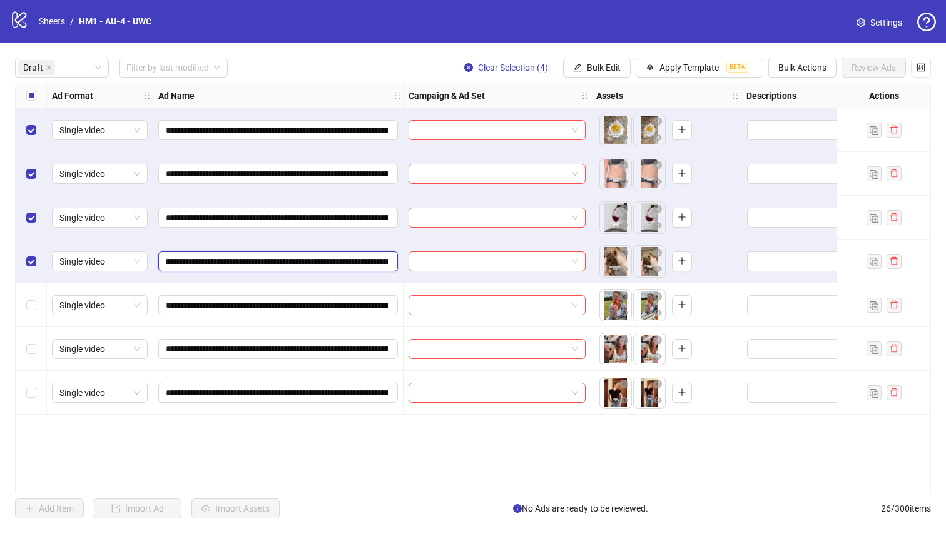
scroll to position [0, 237]
drag, startPoint x: 305, startPoint y: 263, endPoint x: 313, endPoint y: 261, distance: 8.5
click at [313, 261] on input "**********" at bounding box center [277, 262] width 222 height 14
click at [576, 73] on button "Bulk Edit" at bounding box center [597, 68] width 68 height 20
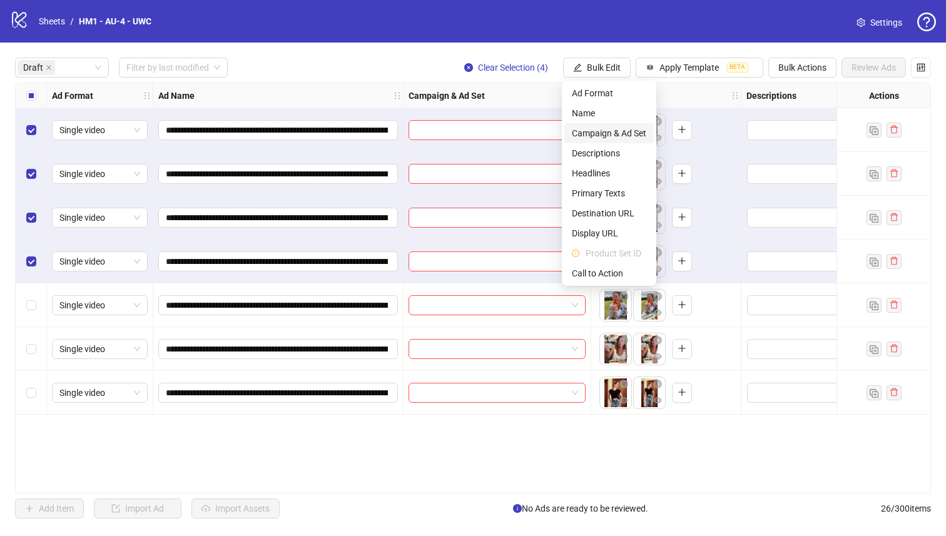
click at [610, 129] on span "Campaign & Ad Set" at bounding box center [609, 133] width 74 height 14
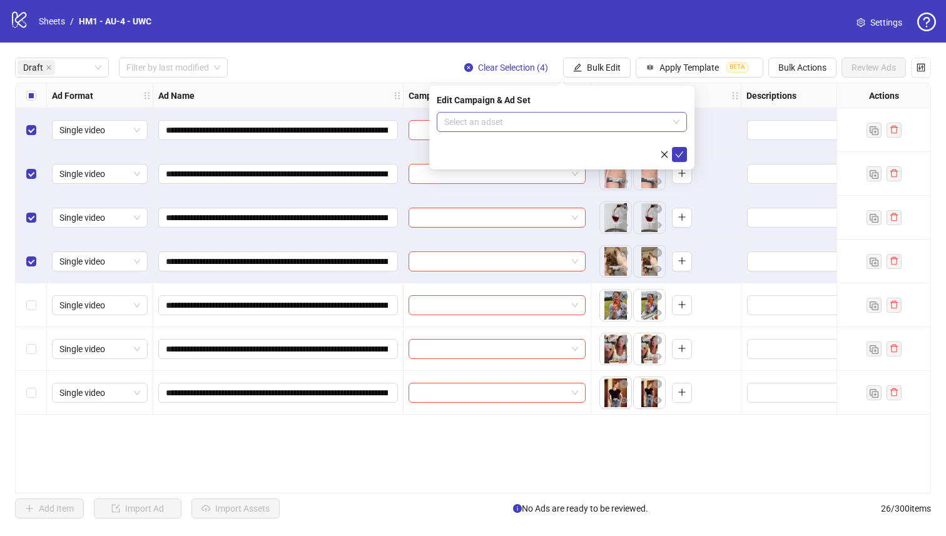
click at [597, 125] on input "search" at bounding box center [556, 122] width 224 height 19
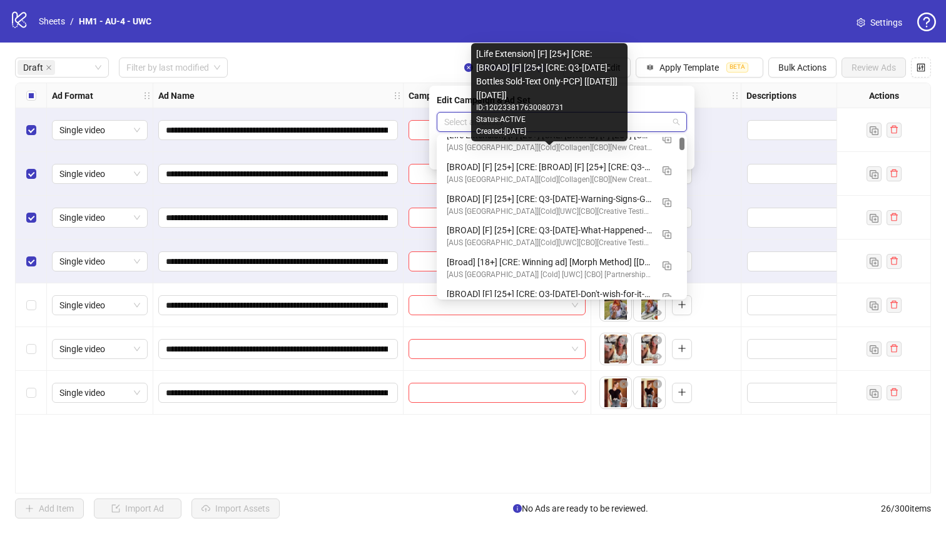
scroll to position [46, 0]
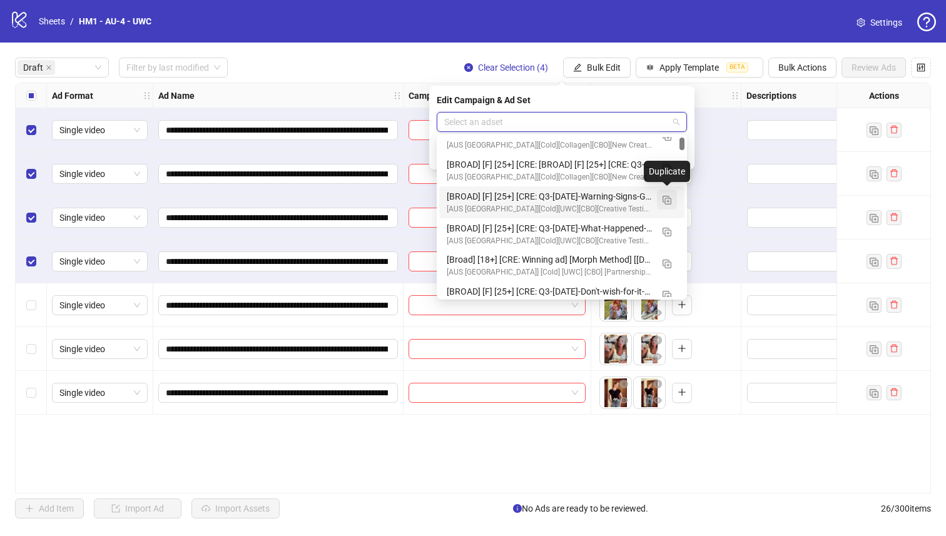
click at [664, 198] on img "button" at bounding box center [666, 200] width 9 height 9
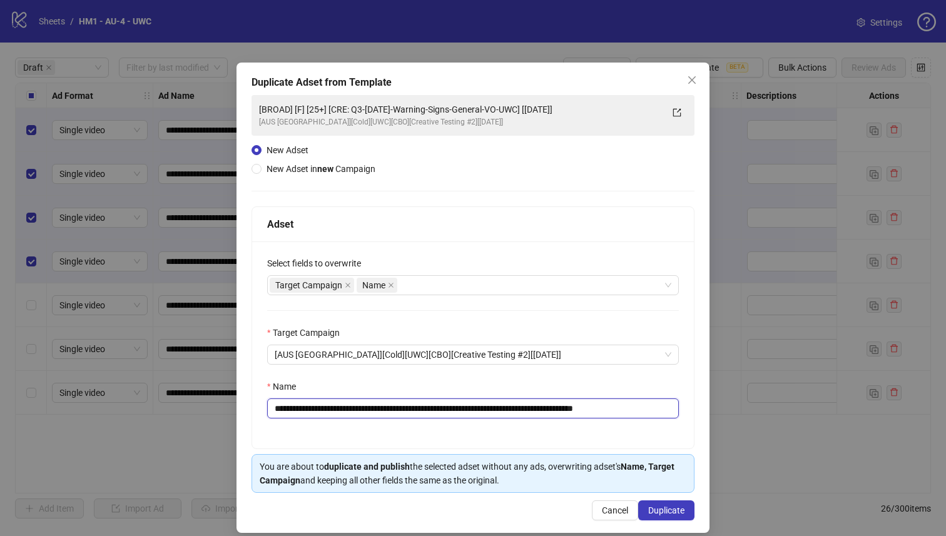
drag, startPoint x: 554, startPoint y: 412, endPoint x: 366, endPoint y: 415, distance: 187.7
click at [366, 415] on input "**********" at bounding box center [473, 408] width 412 height 20
paste input "**********"
click at [600, 410] on input "**********" at bounding box center [473, 408] width 412 height 20
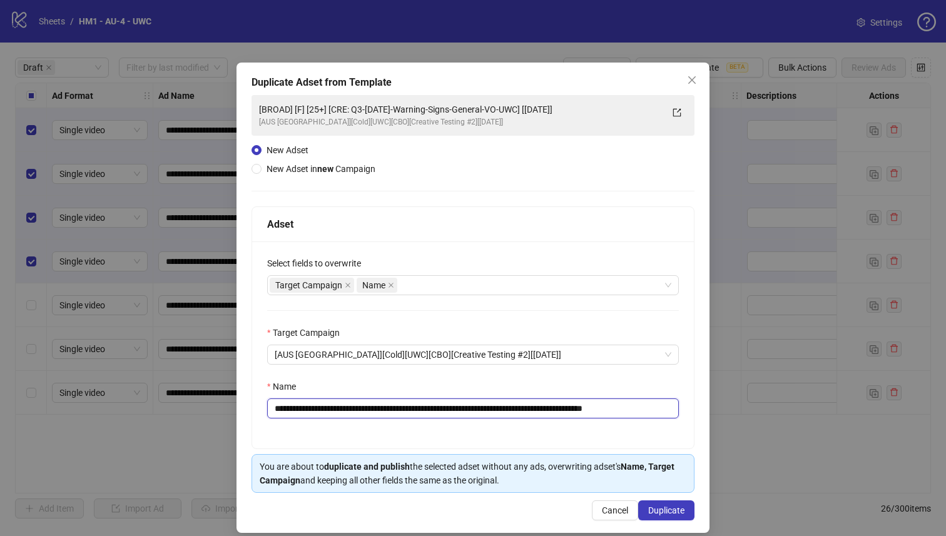
scroll to position [0, 23]
type input "**********"
click at [679, 517] on button "Duplicate" at bounding box center [666, 510] width 56 height 20
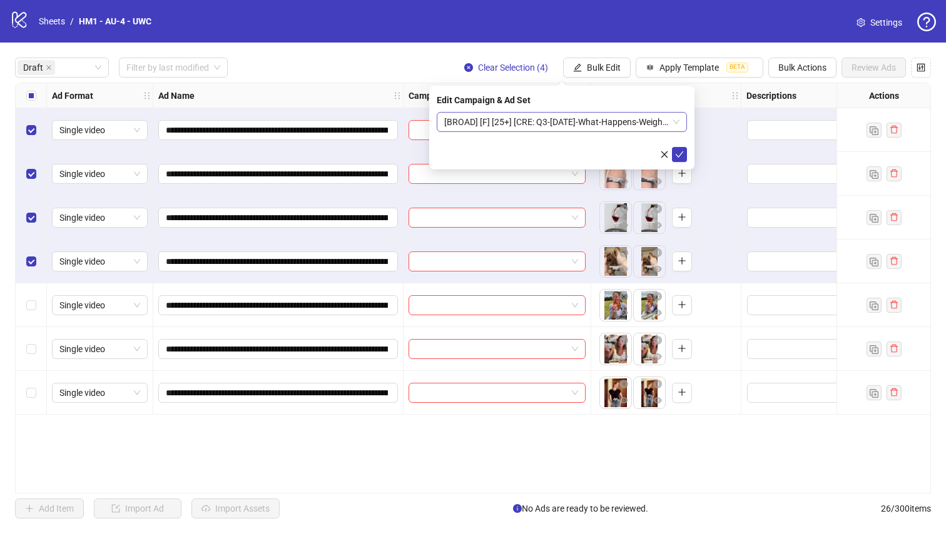
click at [553, 118] on span "[BROAD] [F] [25+] [CRE: Q3-[DATE]-What-Happens-WeightLoss-VO-HookTest-UWC] [[DA…" at bounding box center [561, 122] width 235 height 19
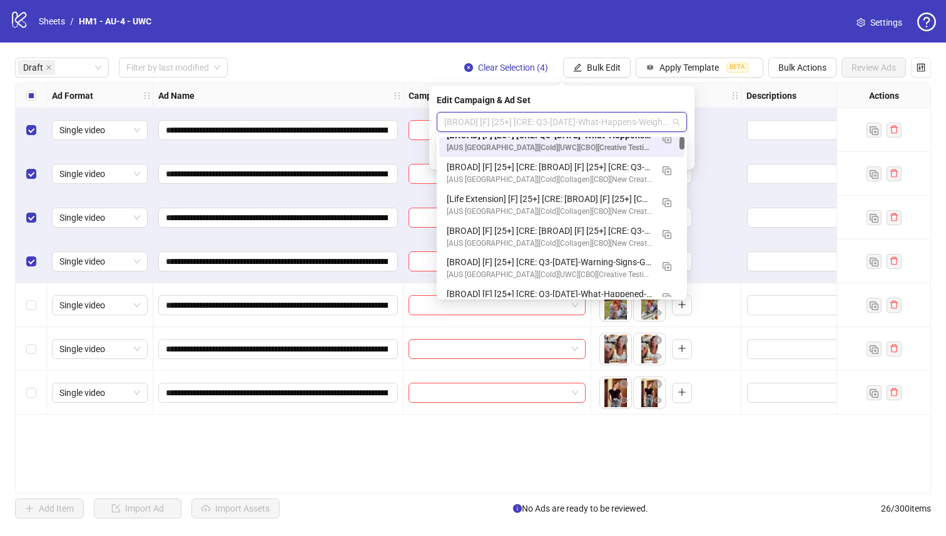
click at [554, 138] on div "[BROAD] [F] [25+] [CRE: Q3-[DATE]-What-Happens-WeightLoss-VO-HookTest-UWC] [[DA…" at bounding box center [549, 135] width 205 height 14
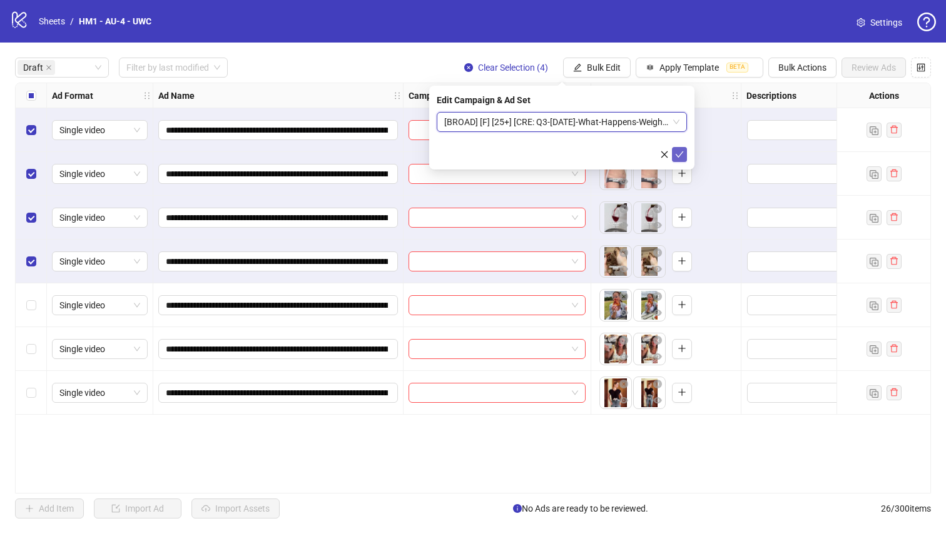
click at [679, 153] on icon "check" at bounding box center [679, 154] width 9 height 9
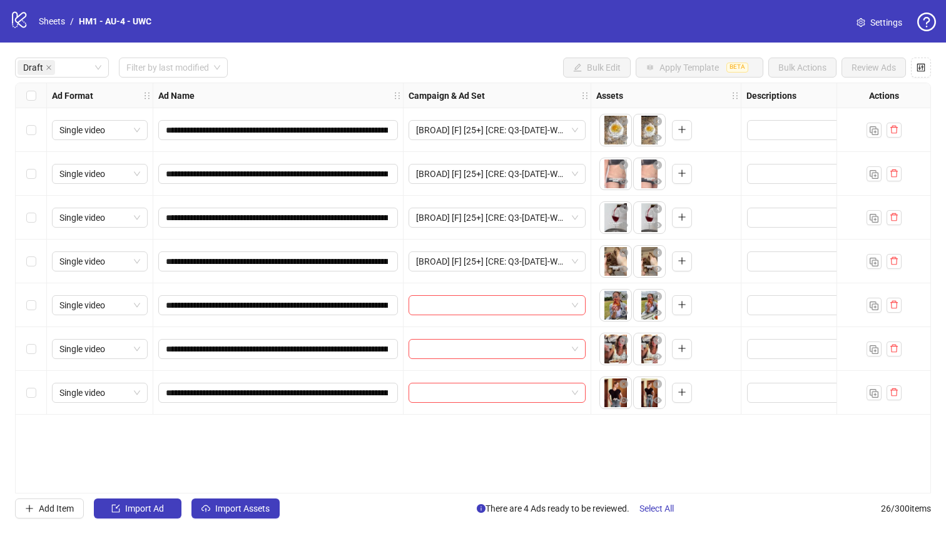
click at [40, 406] on div "Select row 7" at bounding box center [31, 393] width 31 height 44
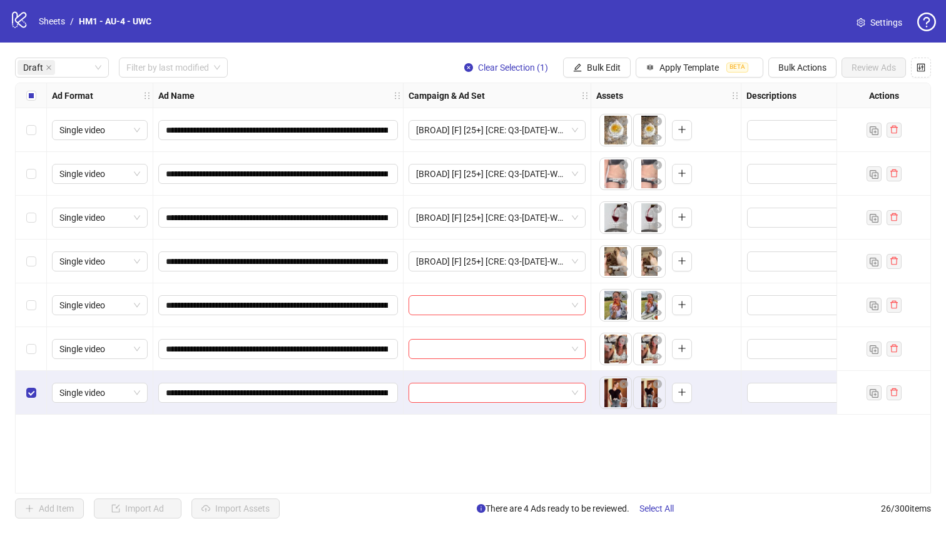
click at [39, 363] on div "Select row 6" at bounding box center [31, 349] width 31 height 44
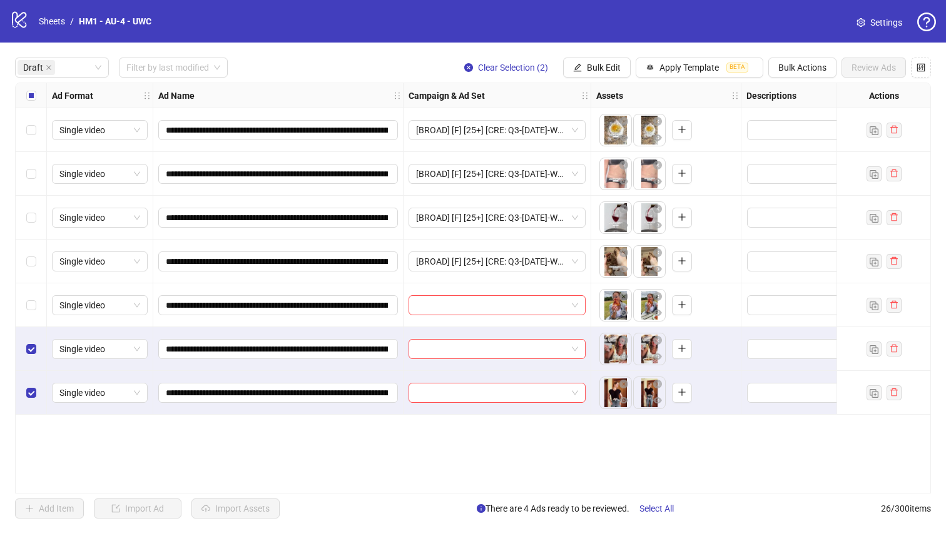
click at [37, 311] on div "Select row 5" at bounding box center [31, 305] width 31 height 44
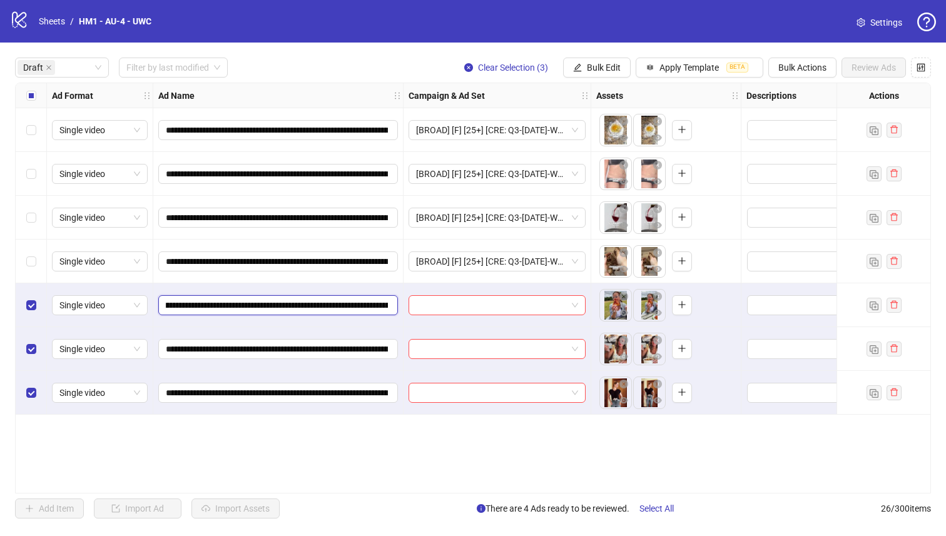
scroll to position [0, 261]
drag, startPoint x: 303, startPoint y: 306, endPoint x: 226, endPoint y: 302, distance: 77.1
click at [226, 302] on input "**********" at bounding box center [277, 305] width 222 height 14
click at [579, 72] on span "button" at bounding box center [577, 68] width 9 height 10
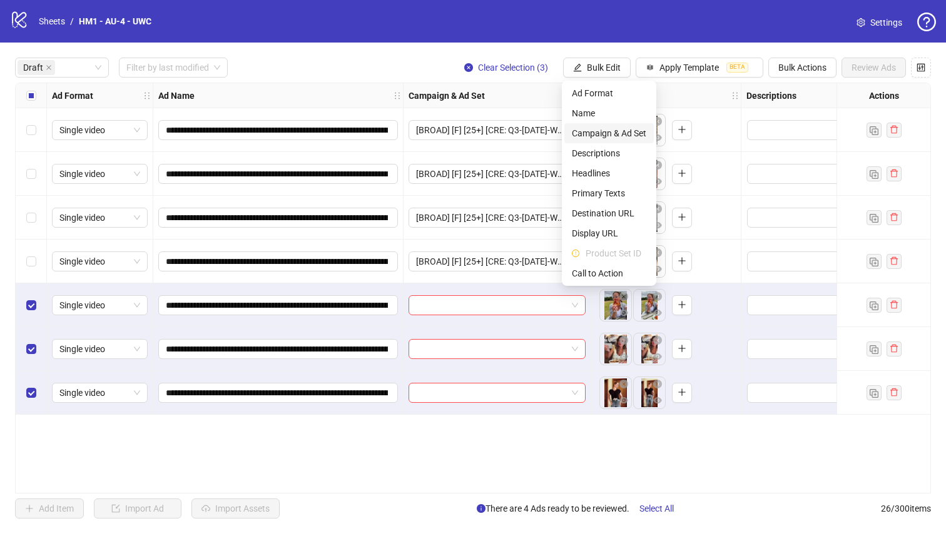
click at [607, 134] on span "Campaign & Ad Set" at bounding box center [609, 133] width 74 height 14
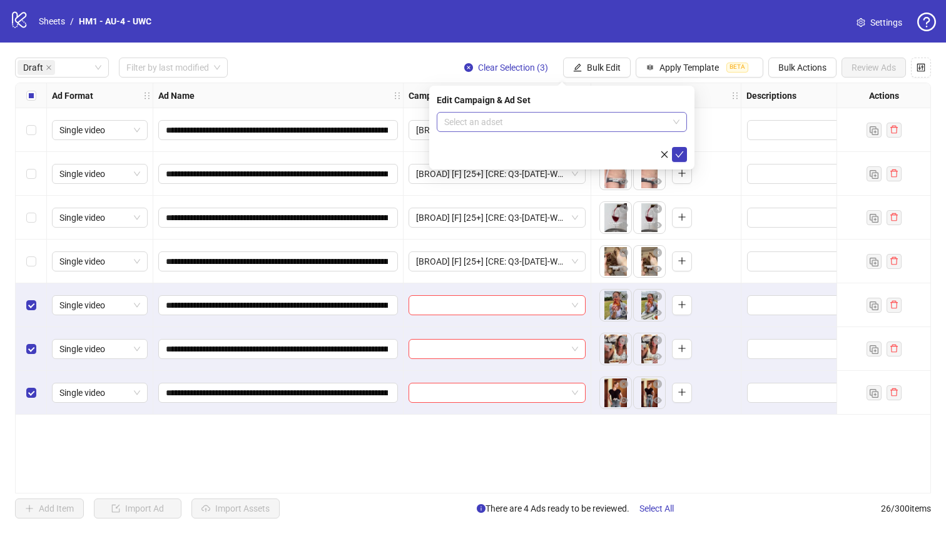
click at [604, 128] on input "search" at bounding box center [556, 122] width 224 height 19
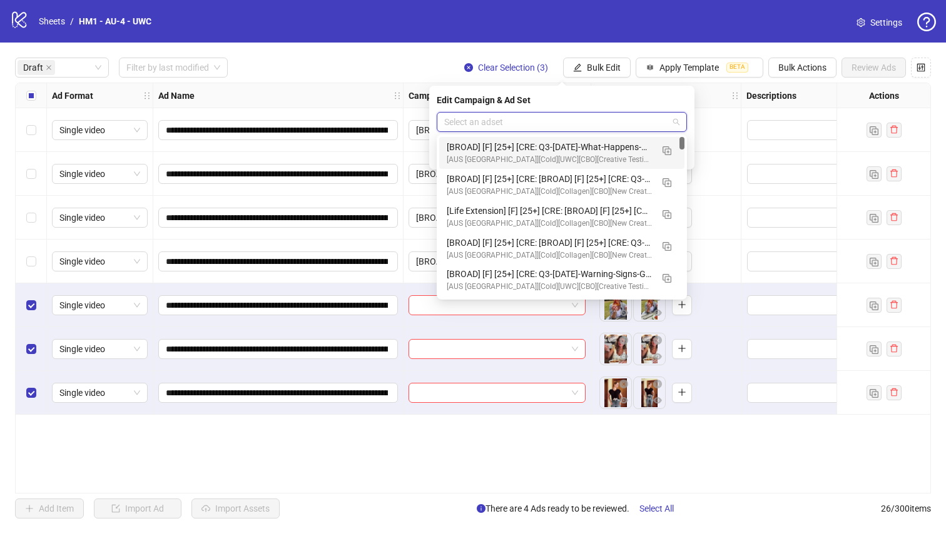
click at [655, 144] on div "[BROAD] [F] [25+] [CRE: Q3-[DATE]-What-Happens-WeightLoss-VO-HookTest-UWC] [[DA…" at bounding box center [562, 153] width 230 height 26
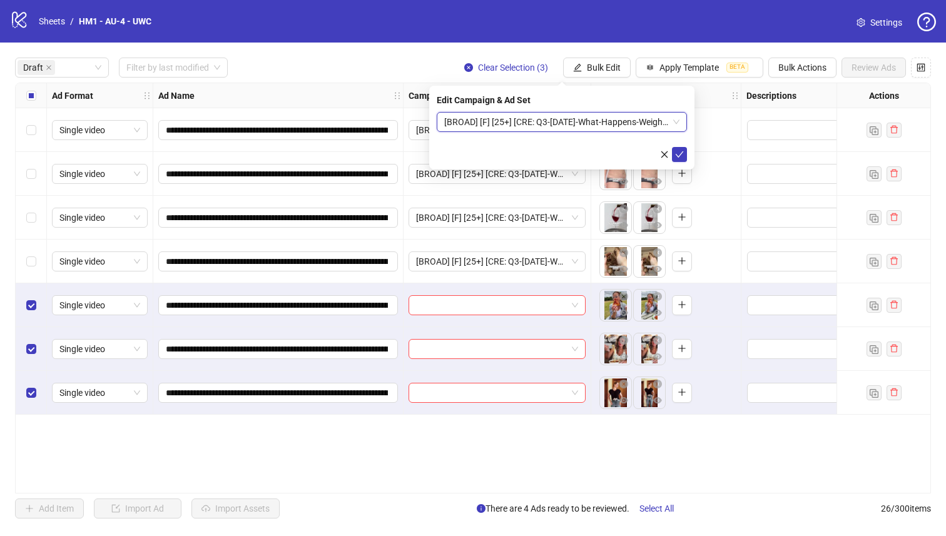
click at [671, 128] on span "[BROAD] [F] [25+] [CRE: Q3-[DATE]-What-Happens-WeightLoss-VO-HookTest-UWC] [[DA…" at bounding box center [561, 122] width 235 height 19
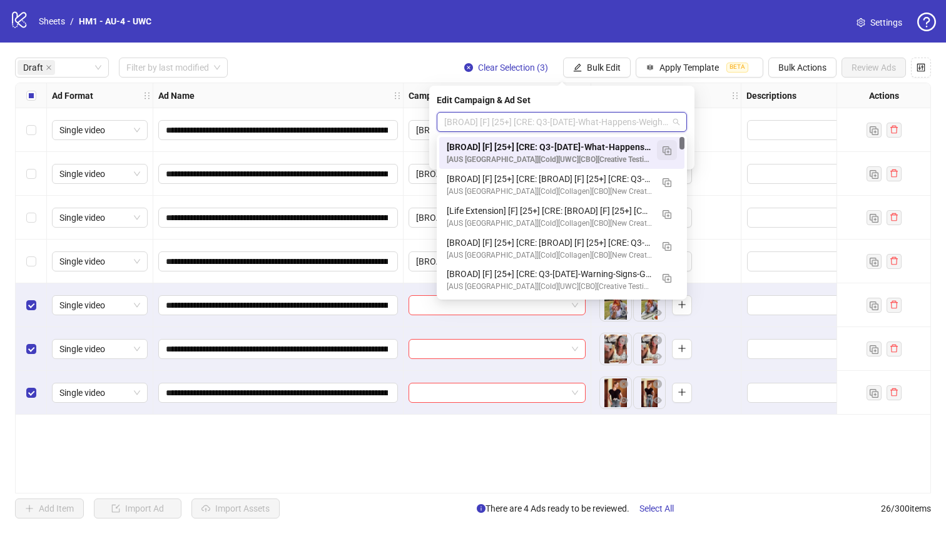
click at [671, 144] on button "button" at bounding box center [667, 150] width 20 height 20
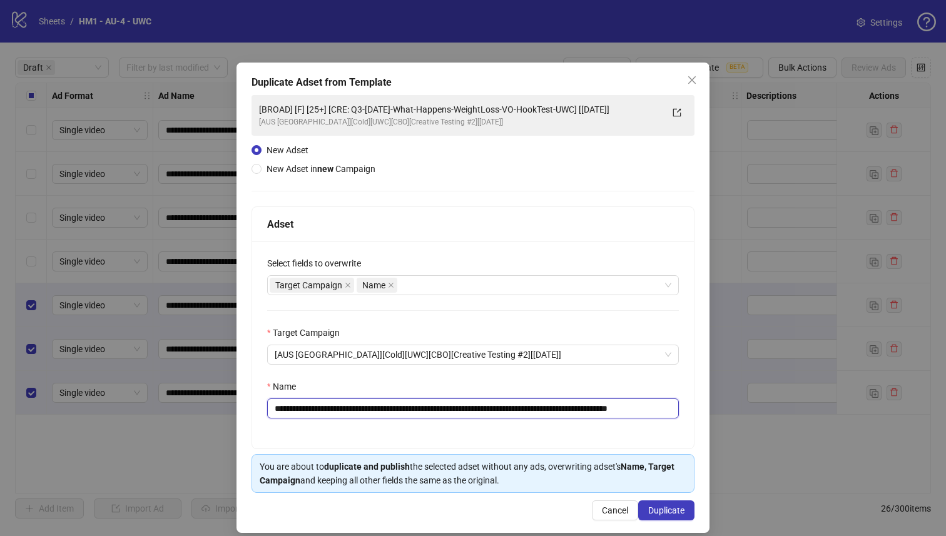
drag, startPoint x: 612, startPoint y: 408, endPoint x: 366, endPoint y: 412, distance: 245.2
click at [366, 412] on input "**********" at bounding box center [473, 408] width 412 height 20
paste input "text"
type input "**********"
click at [687, 520] on button "Duplicate" at bounding box center [666, 510] width 56 height 20
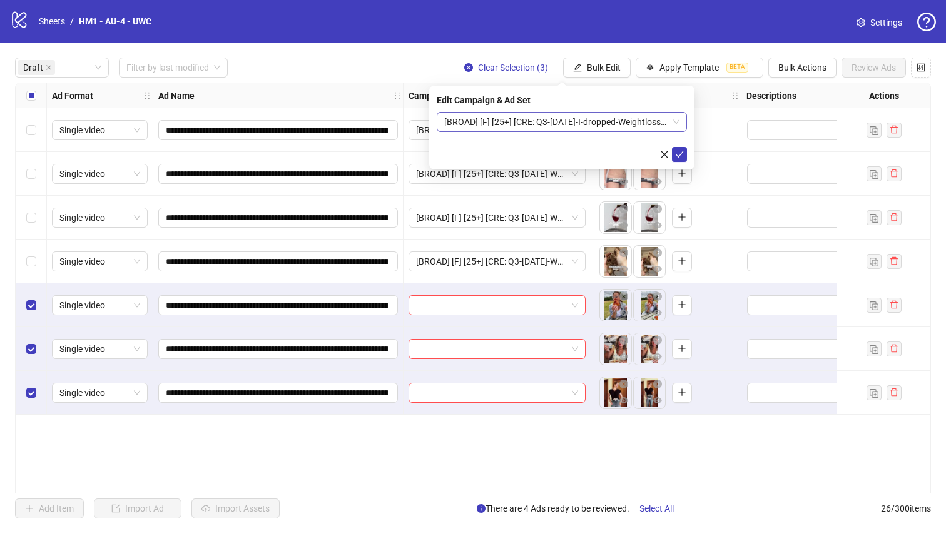
click at [619, 122] on span "[BROAD] [F] [25+] [CRE: Q3-[DATE]-I-dropped-Weightloss-VO-UWC] [[DATE]]" at bounding box center [561, 122] width 235 height 19
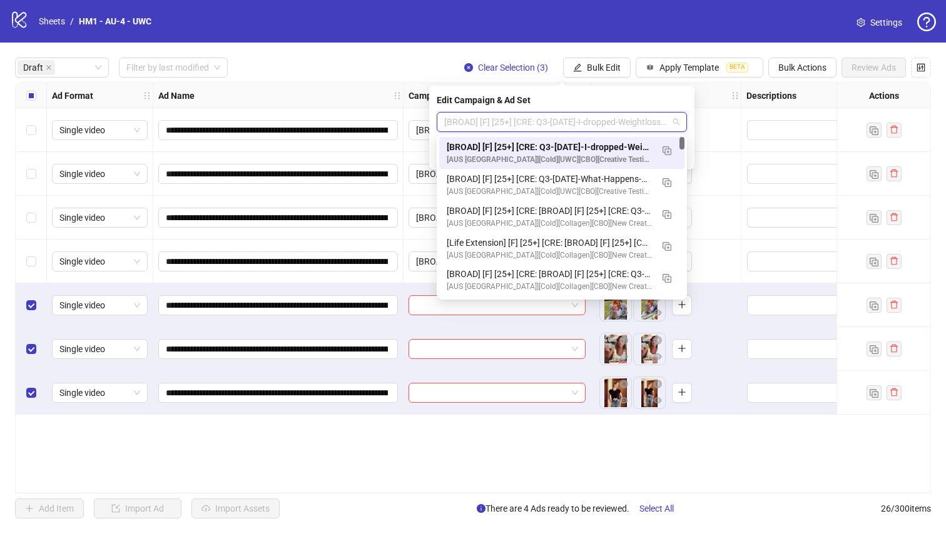
click at [622, 148] on div "[BROAD] [F] [25+] [CRE: Q3-[DATE]-I-dropped-Weightloss-VO-UWC] [[DATE]]" at bounding box center [549, 147] width 205 height 14
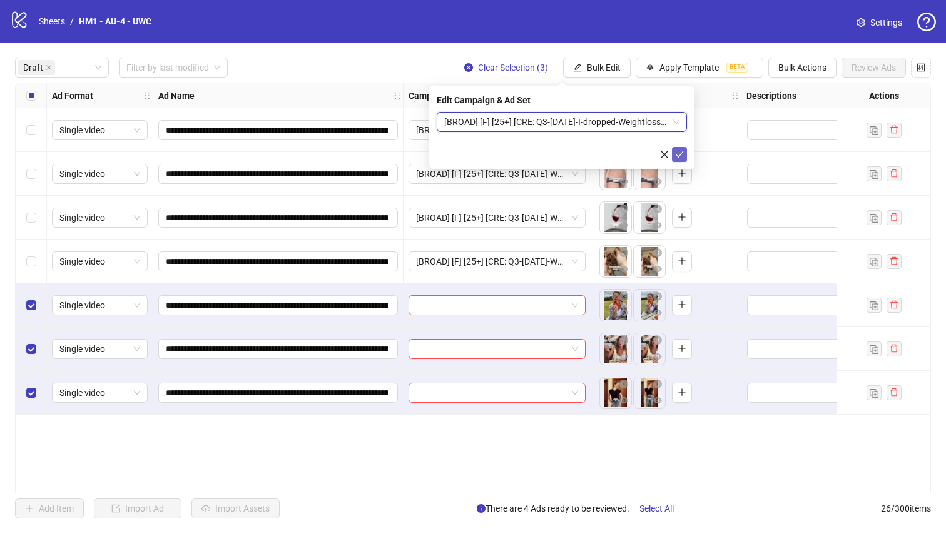
click at [677, 158] on icon "check" at bounding box center [679, 154] width 9 height 9
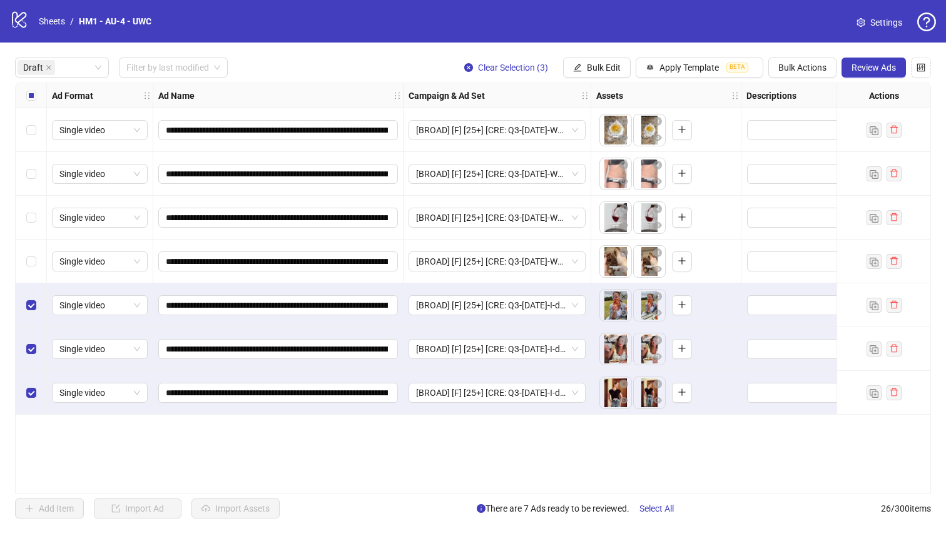
click at [31, 105] on div "Select all rows" at bounding box center [31, 95] width 31 height 25
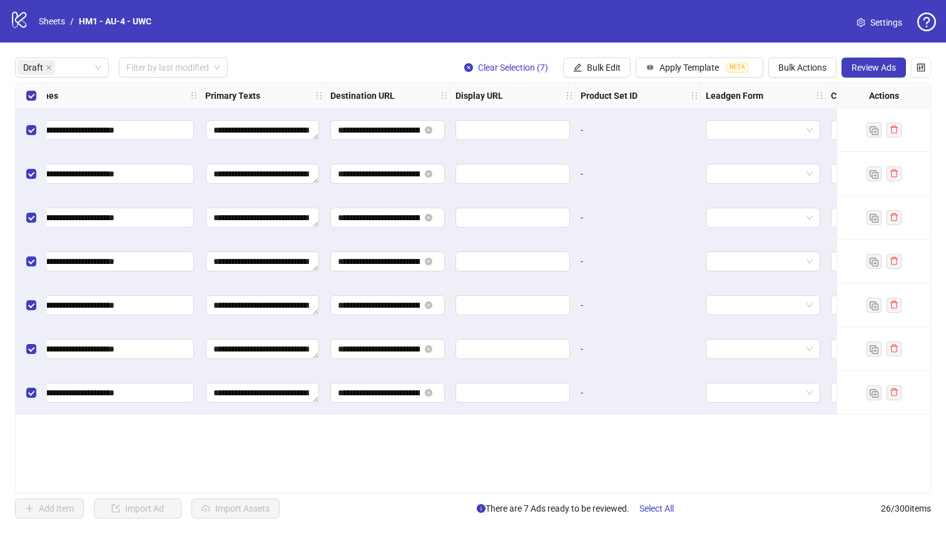
scroll to position [0, 1131]
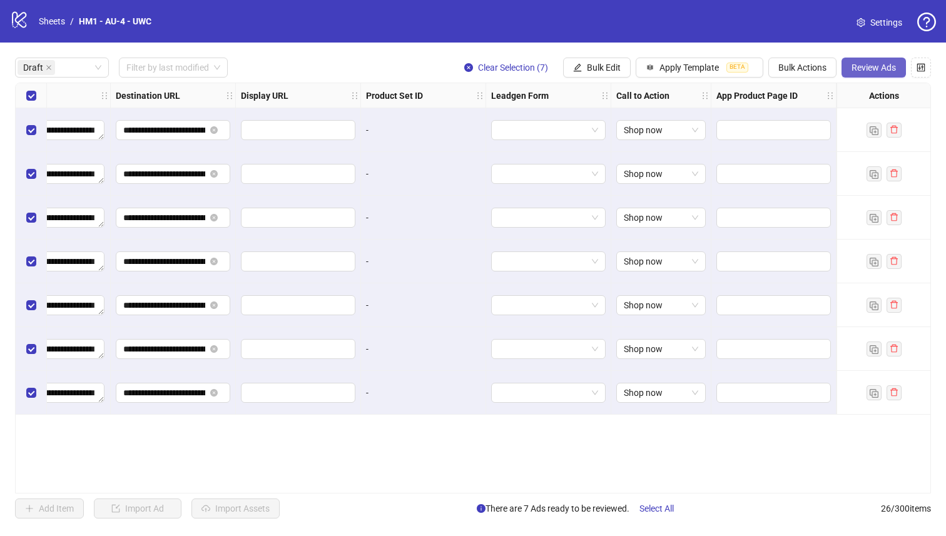
click at [882, 72] on span "Review Ads" at bounding box center [873, 68] width 44 height 10
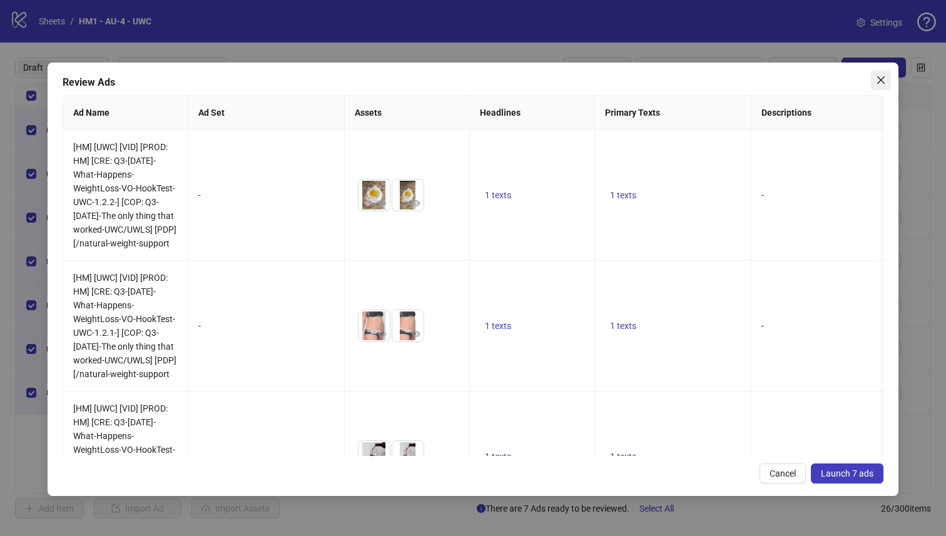
click at [889, 76] on span "Close" at bounding box center [881, 80] width 20 height 10
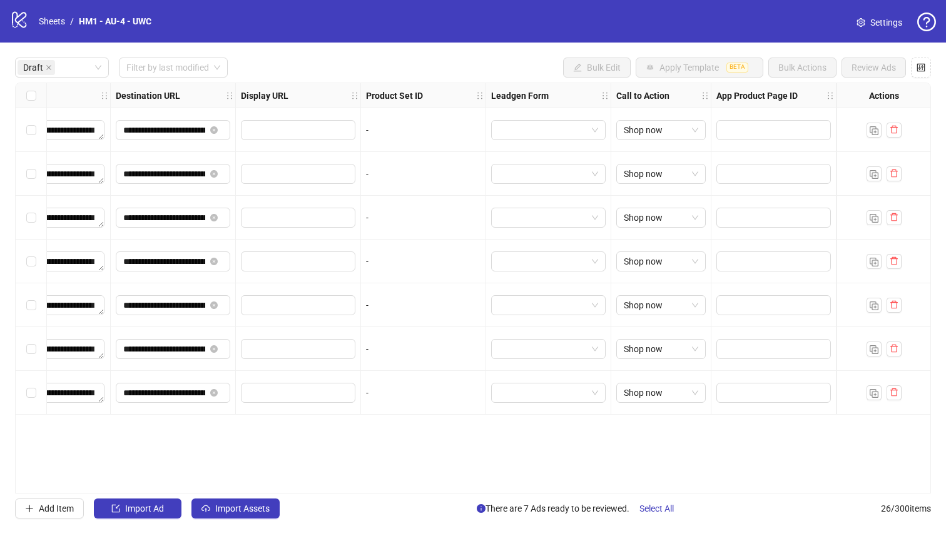
click at [18, 88] on div "Select all rows" at bounding box center [31, 95] width 31 height 25
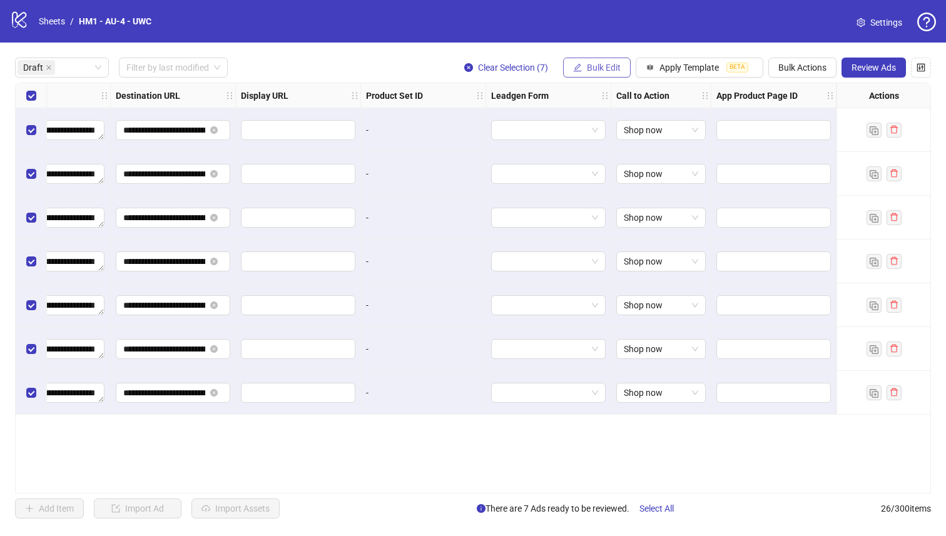
click at [607, 61] on button "Bulk Edit" at bounding box center [597, 68] width 68 height 20
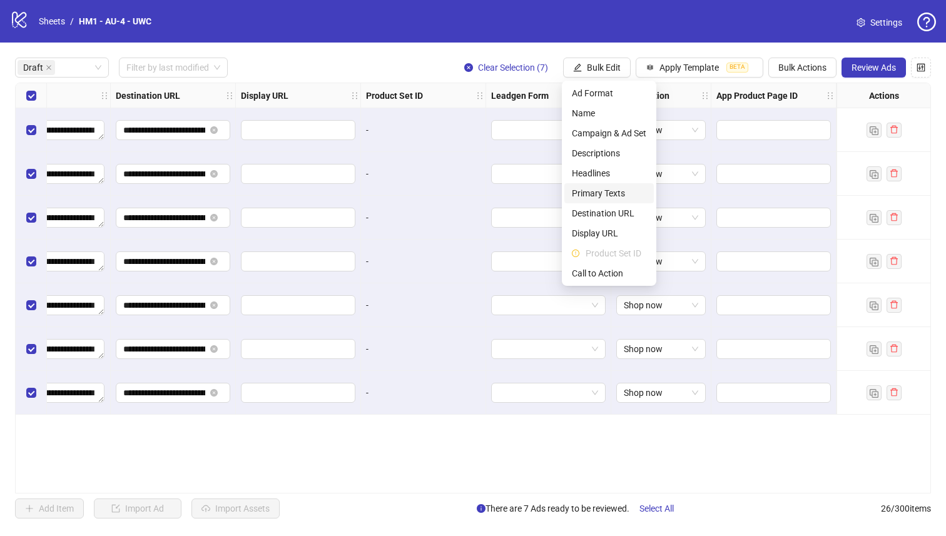
click at [617, 196] on span "Primary Texts" at bounding box center [609, 193] width 74 height 14
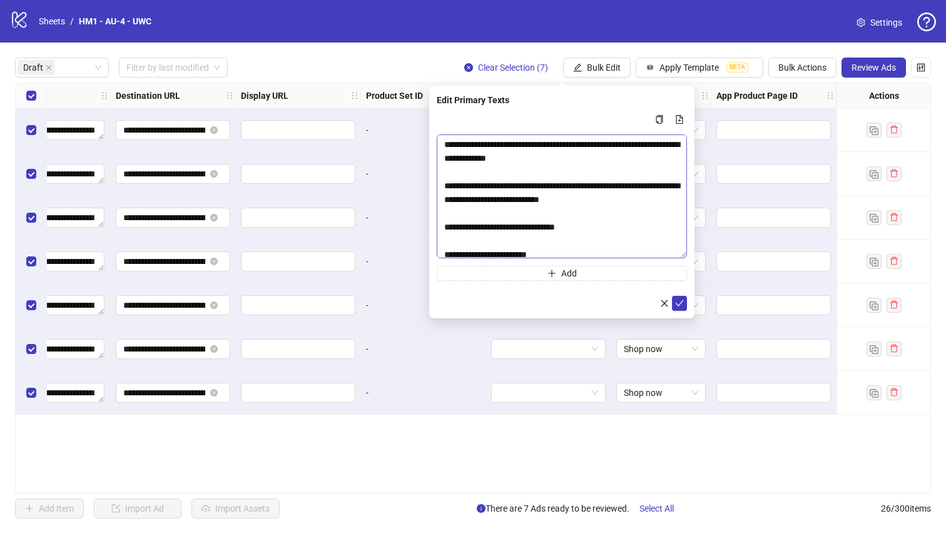
drag, startPoint x: 683, startPoint y: 164, endPoint x: 670, endPoint y: 321, distance: 158.2
click at [670, 258] on textarea "Multi-text input container - paste or copy values" at bounding box center [562, 196] width 250 height 124
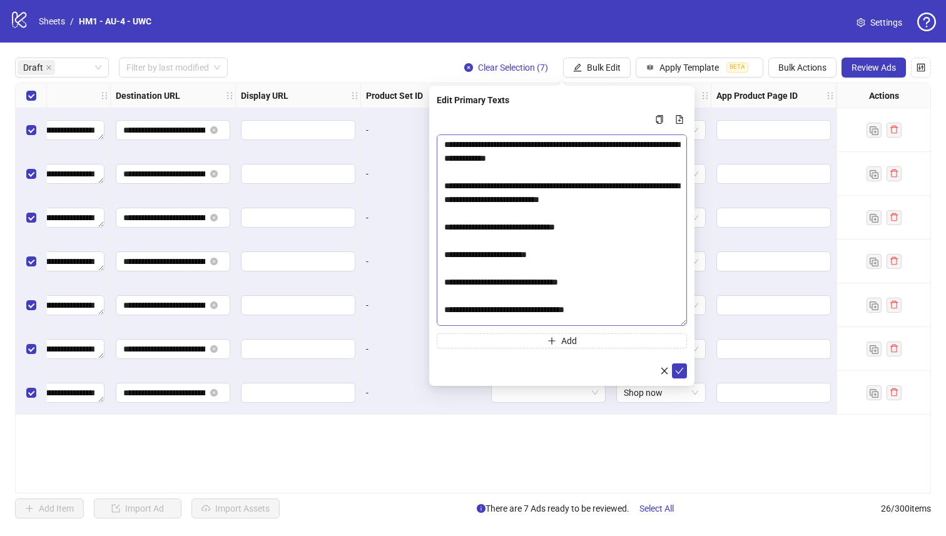
scroll to position [420, 0]
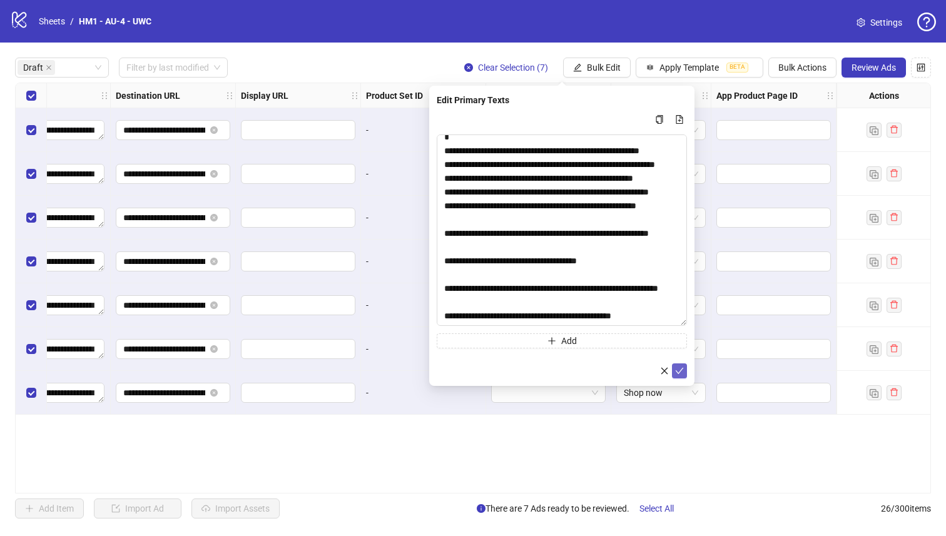
click at [686, 373] on button "submit" at bounding box center [679, 370] width 15 height 15
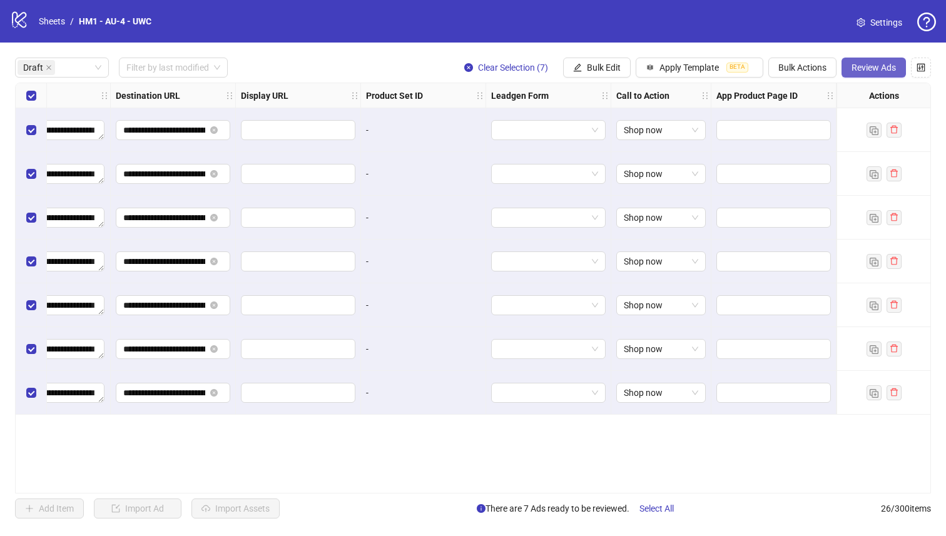
click at [876, 66] on span "Review Ads" at bounding box center [873, 68] width 44 height 10
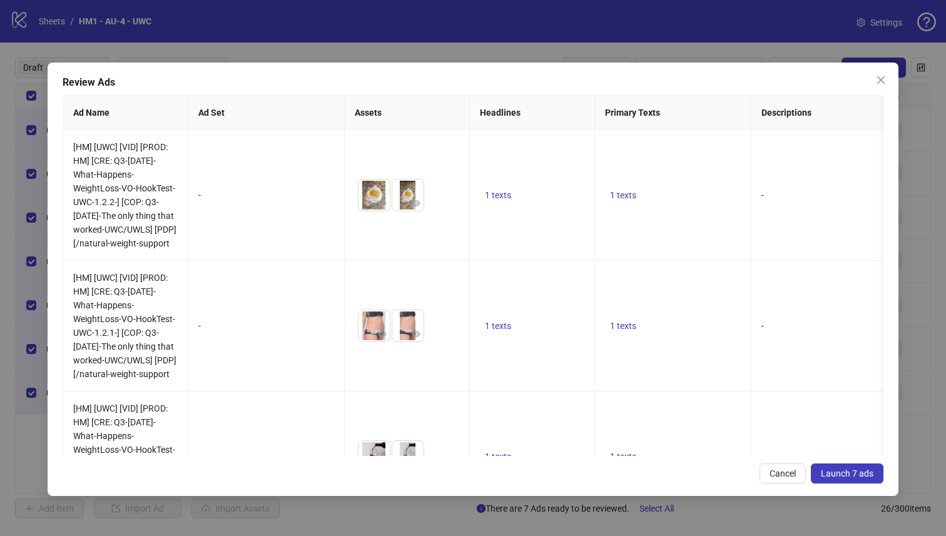
click at [858, 471] on span "Launch 7 ads" at bounding box center [847, 473] width 53 height 10
